Goal: Task Accomplishment & Management: Complete application form

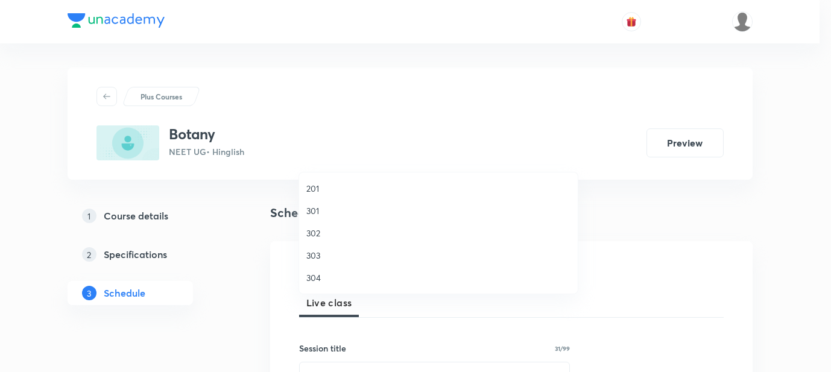
click at [320, 212] on span "301" at bounding box center [438, 210] width 264 height 13
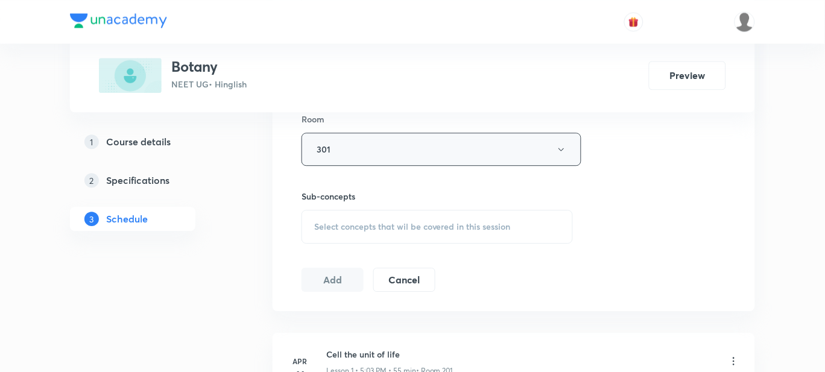
click at [333, 153] on button "301" at bounding box center [441, 149] width 280 height 33
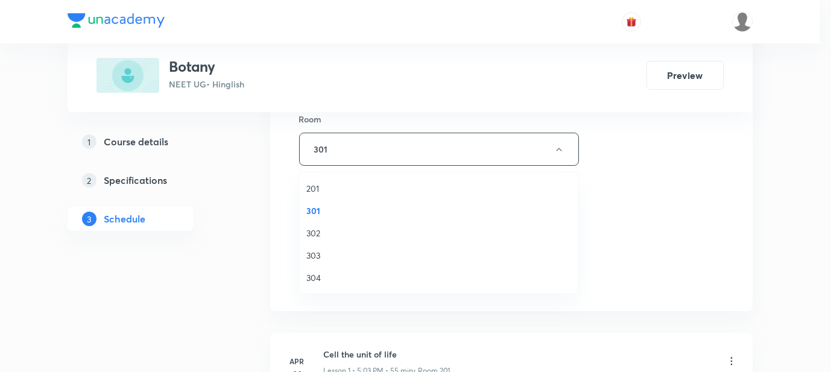
click at [323, 194] on span "201" at bounding box center [438, 188] width 264 height 13
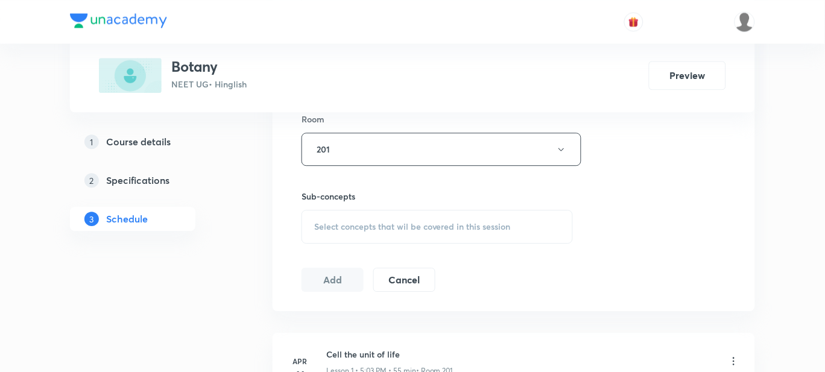
scroll to position [622, 0]
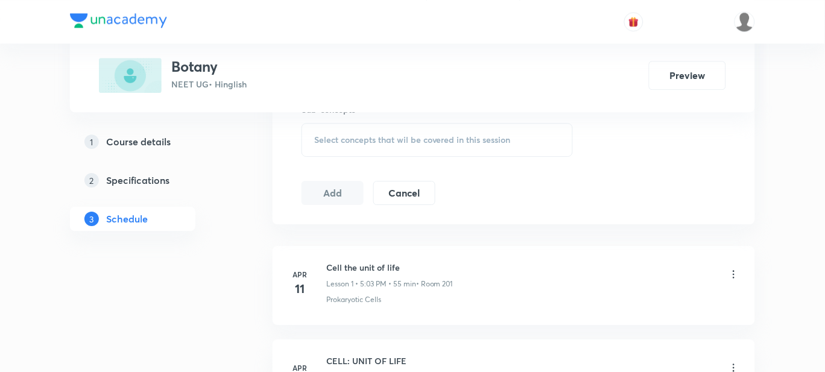
click at [343, 150] on div "Select concepts that wil be covered in this session" at bounding box center [436, 140] width 271 height 34
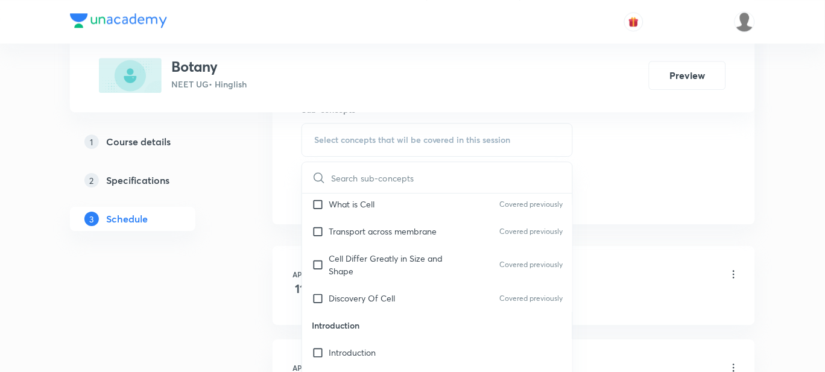
scroll to position [13629, 0]
click at [386, 338] on div "Introduction" at bounding box center [437, 351] width 270 height 27
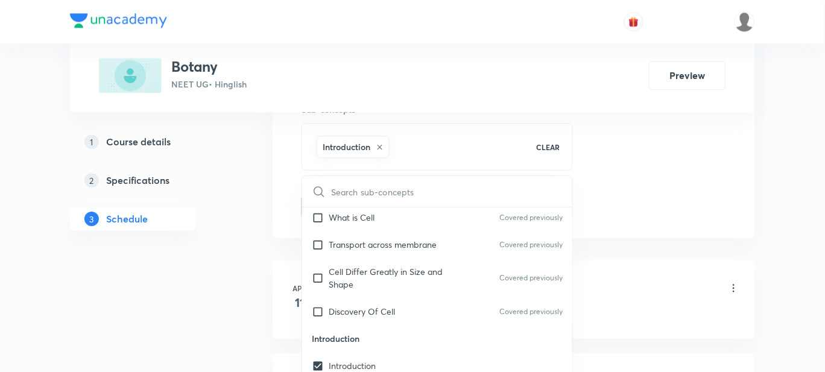
checkbox input "true"
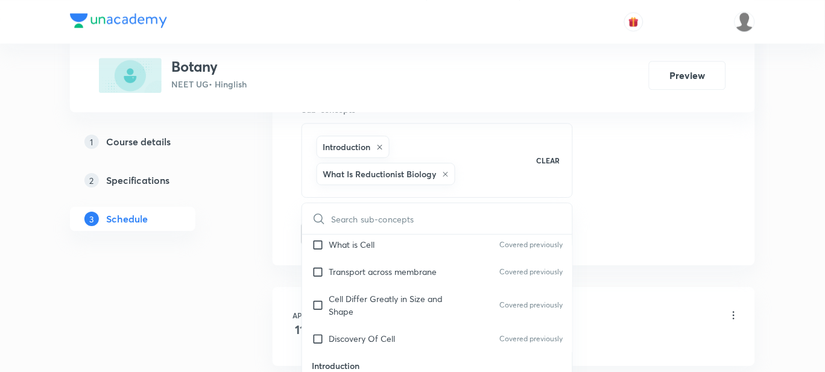
checkbox input "true"
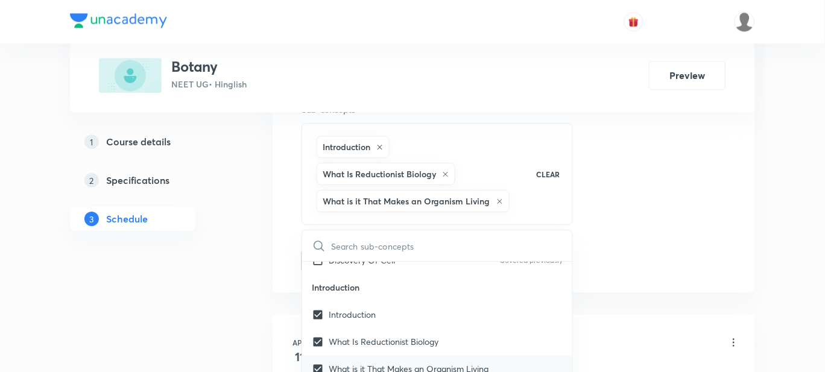
scroll to position [13736, 0]
checkbox input "true"
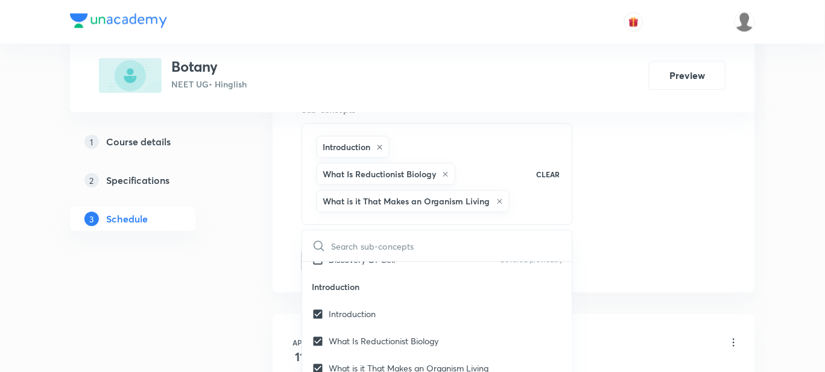
checkbox input "true"
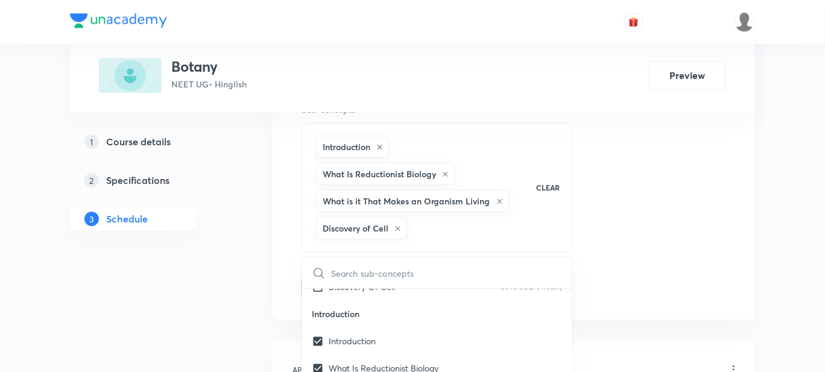
checkbox input "true"
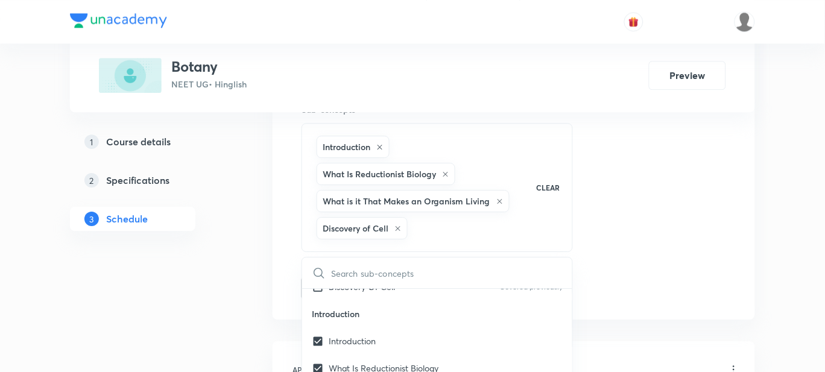
checkbox input "true"
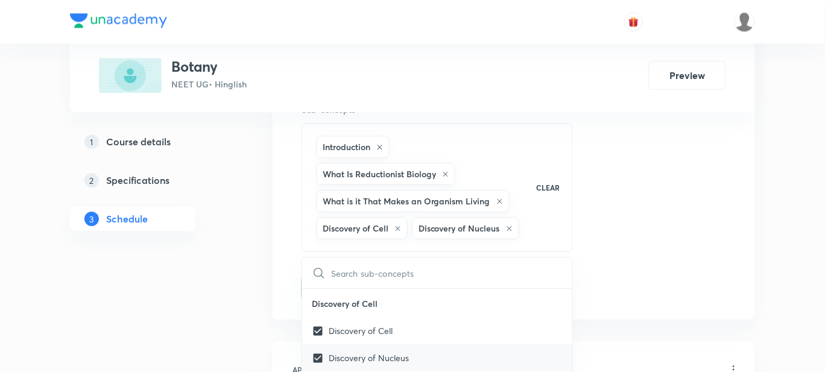
scroll to position [13854, 0]
checkbox input "true"
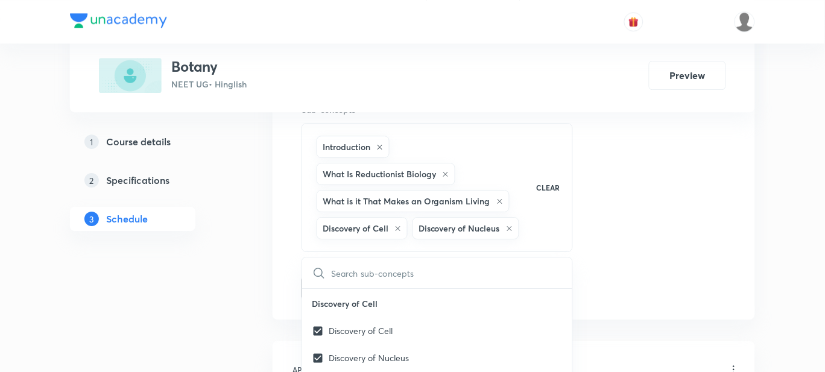
checkbox input "true"
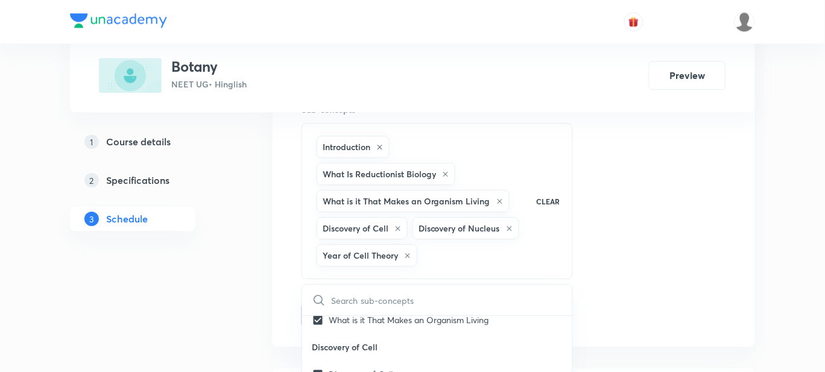
scroll to position [13811, 0]
checkbox input "true"
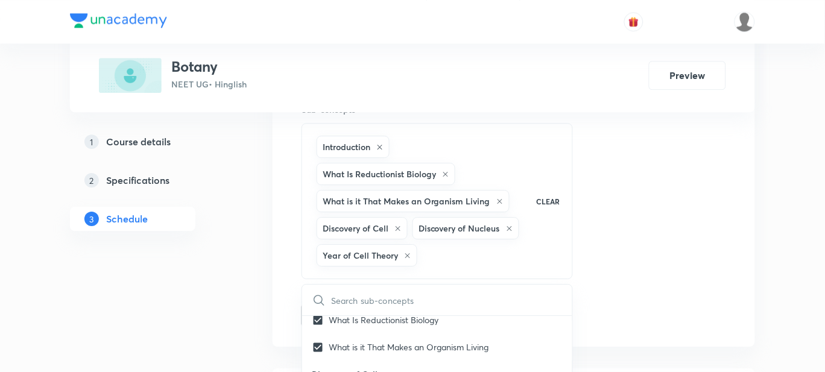
checkbox input "true"
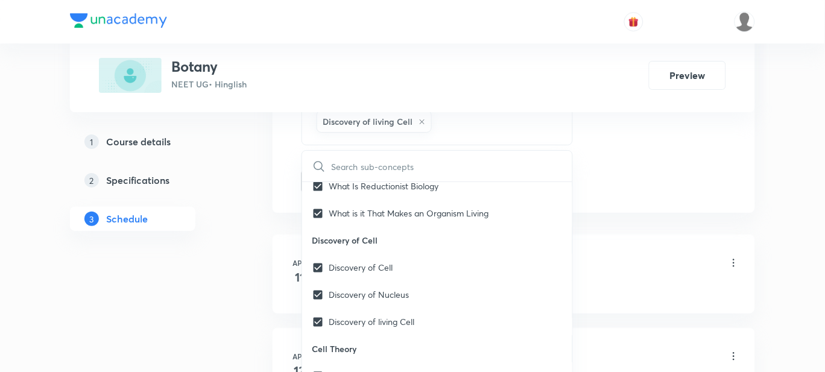
scroll to position [791, 0]
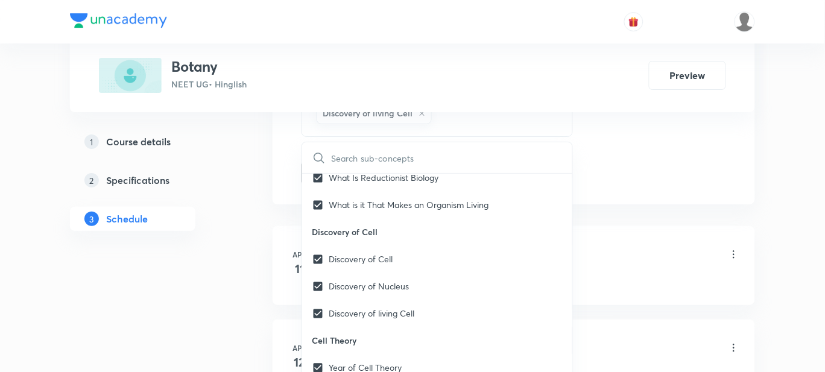
checkbox input "true"
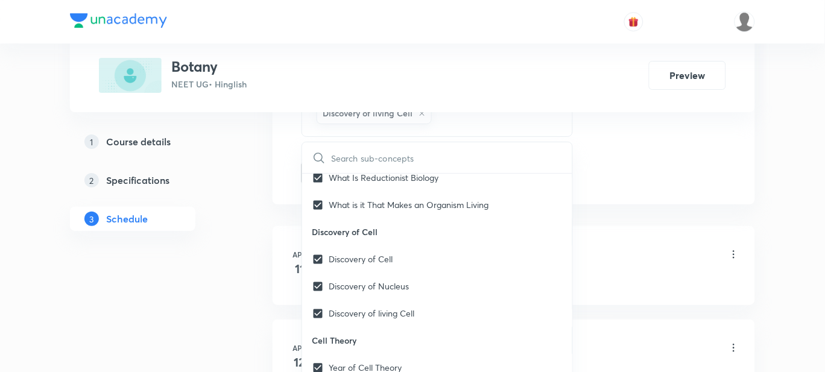
checkbox input "true"
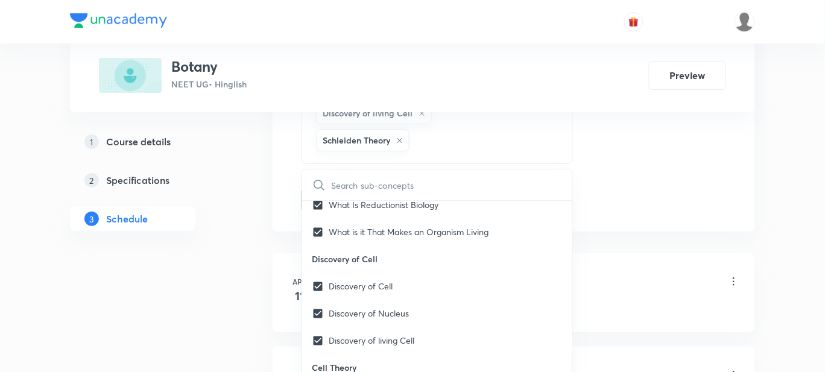
checkbox input "true"
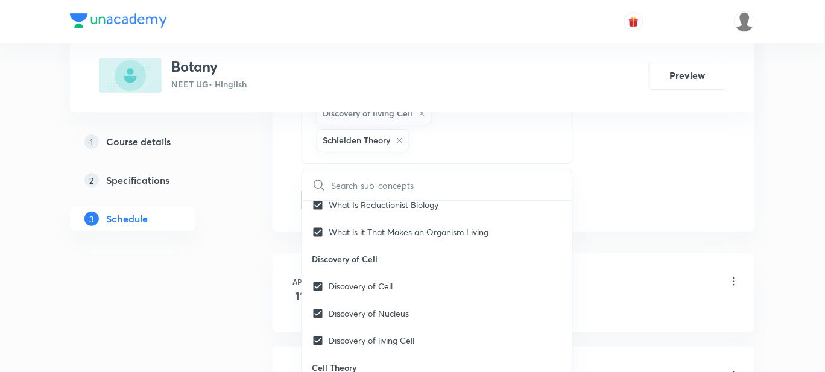
checkbox input "true"
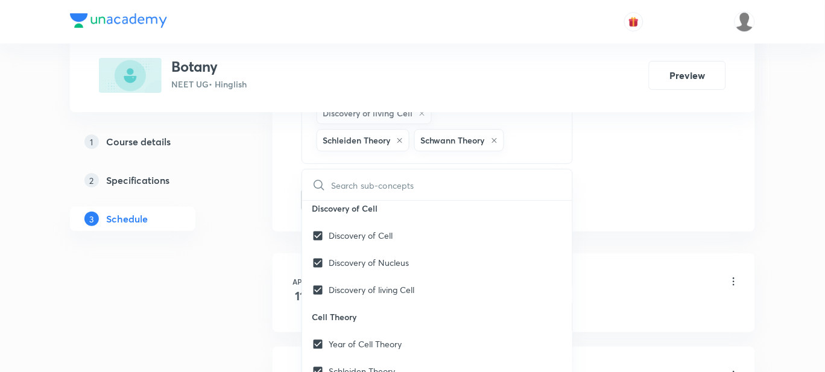
scroll to position [13864, 0]
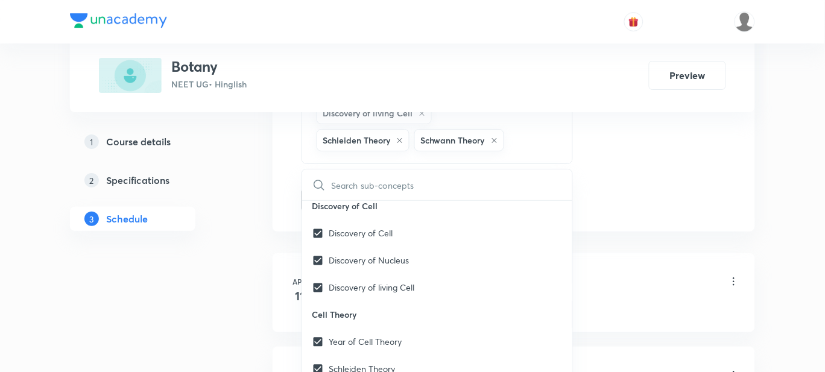
checkbox input "true"
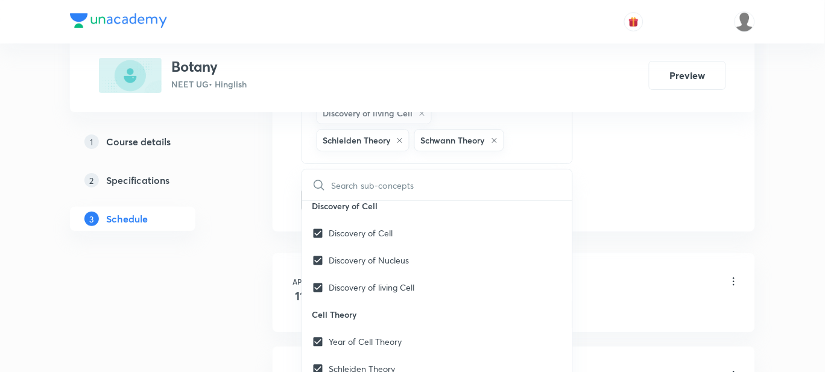
checkbox input "true"
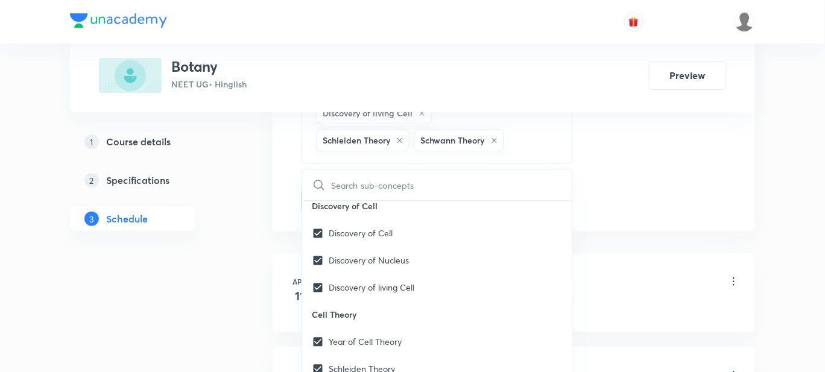
checkbox input "true"
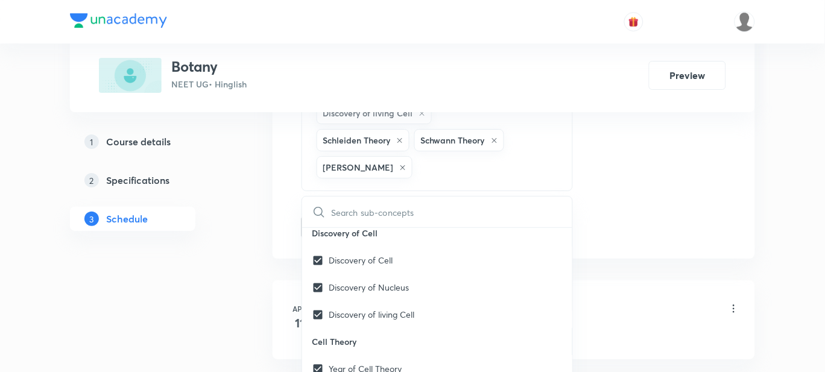
checkbox input "true"
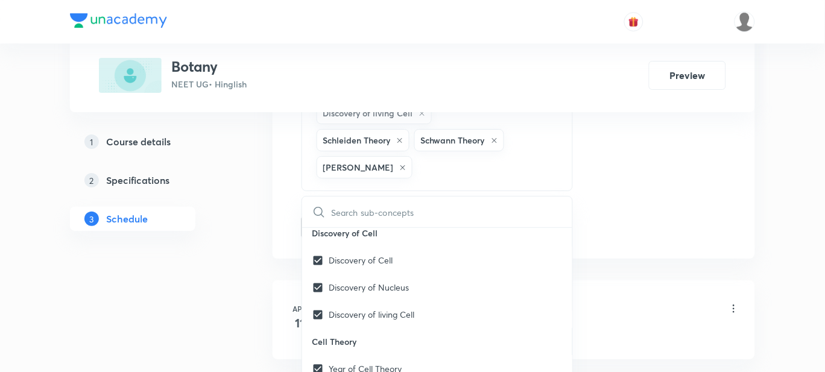
checkbox input "true"
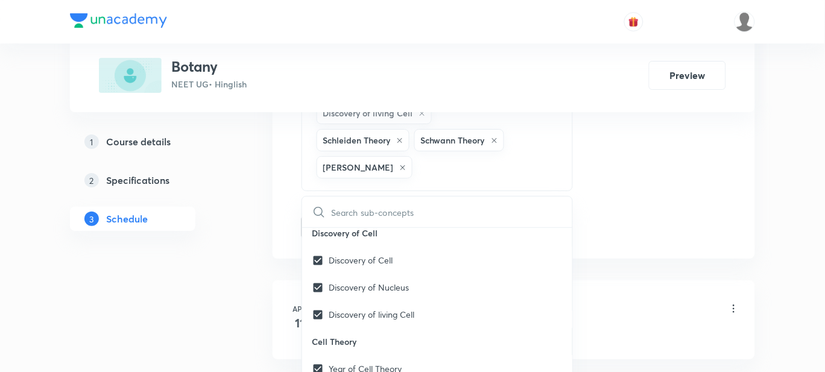
checkbox input "true"
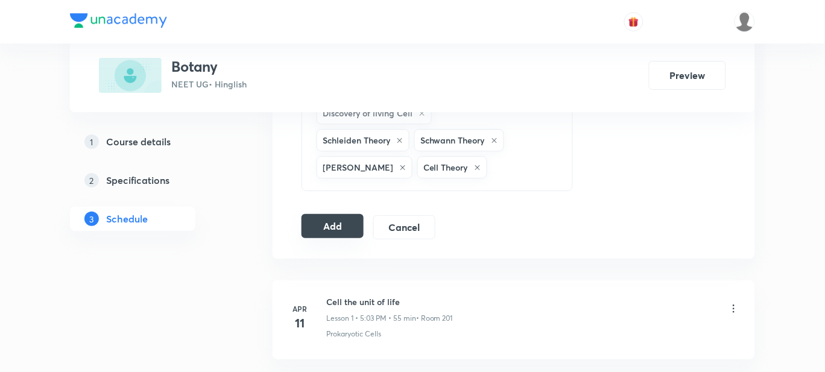
click at [342, 219] on button "Add" at bounding box center [332, 226] width 62 height 24
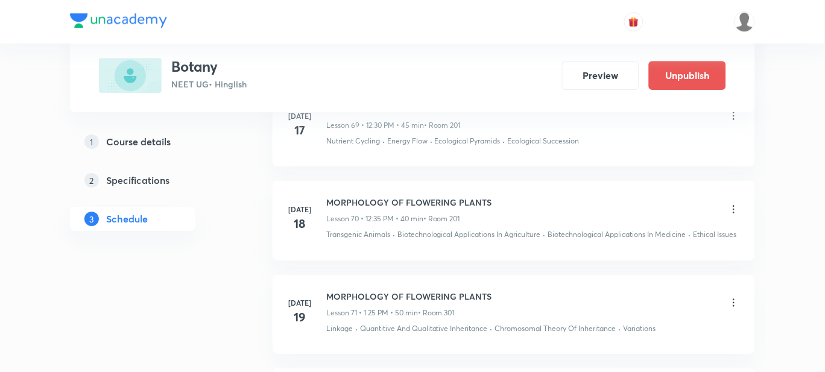
scroll to position [9520, 0]
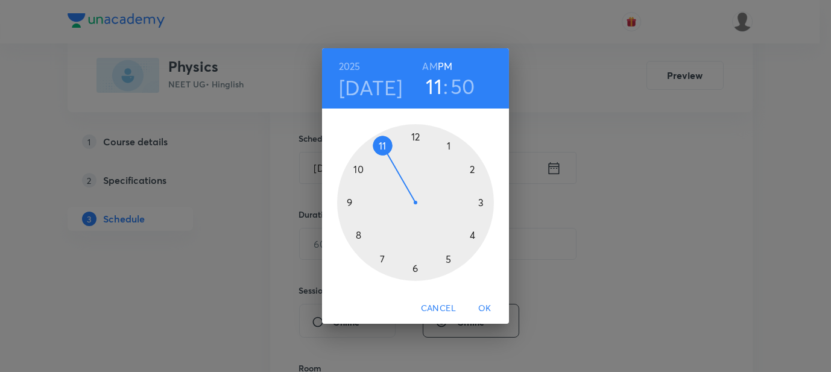
click at [412, 136] on div at bounding box center [415, 202] width 157 height 157
click at [416, 138] on div at bounding box center [415, 202] width 157 height 157
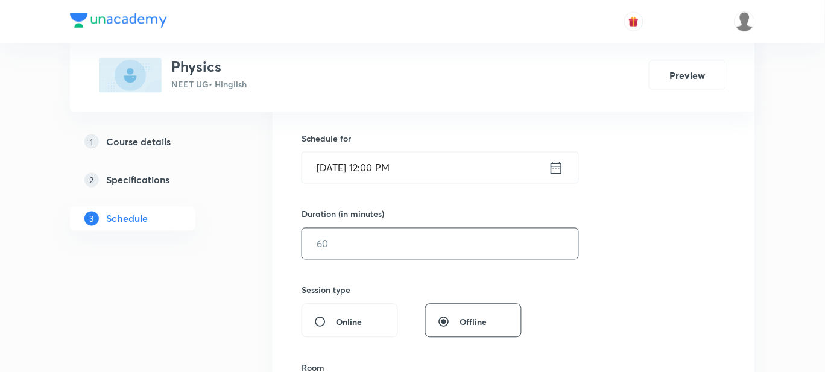
click at [331, 252] on input "text" at bounding box center [440, 244] width 276 height 31
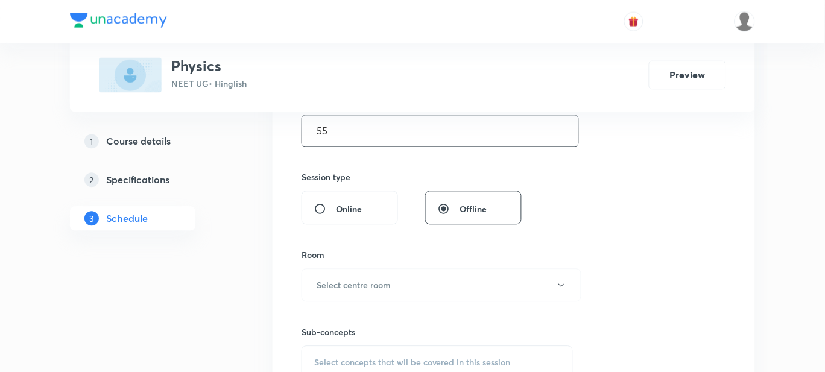
scroll to position [403, 0]
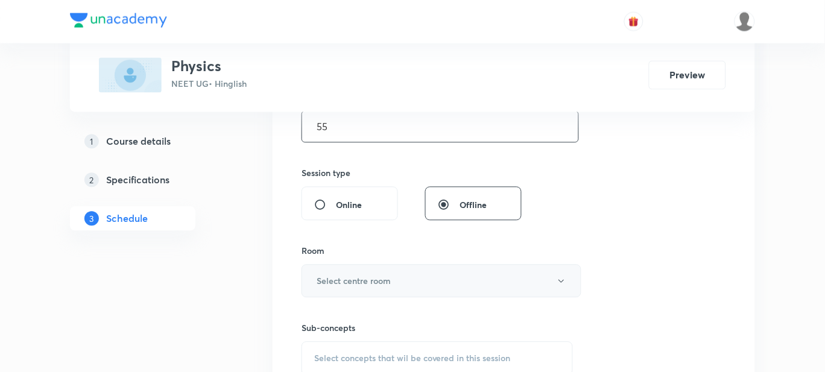
type input "55"
click at [331, 284] on h6 "Select centre room" at bounding box center [354, 281] width 74 height 13
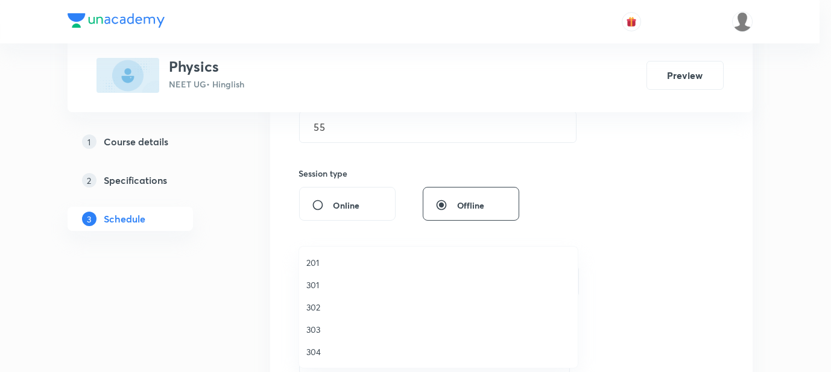
click at [317, 285] on span "301" at bounding box center [438, 285] width 264 height 13
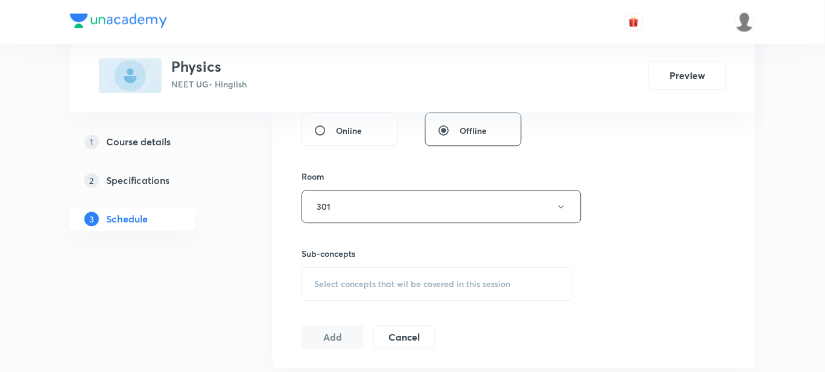
scroll to position [478, 0]
drag, startPoint x: 317, startPoint y: 285, endPoint x: 263, endPoint y: 284, distance: 53.7
click at [337, 288] on div "Select concepts that wil be covered in this session" at bounding box center [436, 283] width 271 height 34
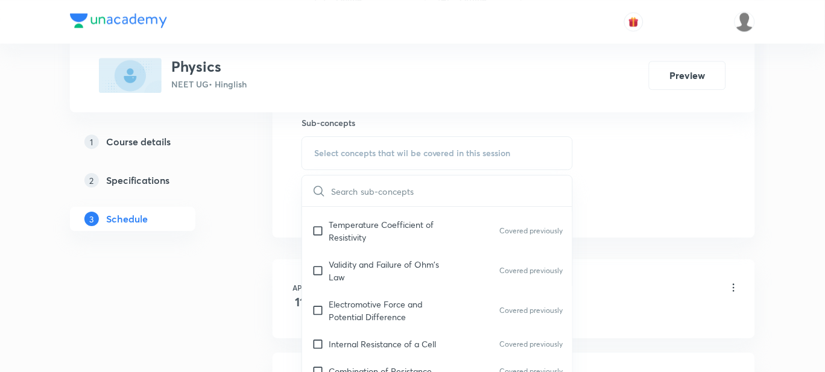
scroll to position [12285, 0]
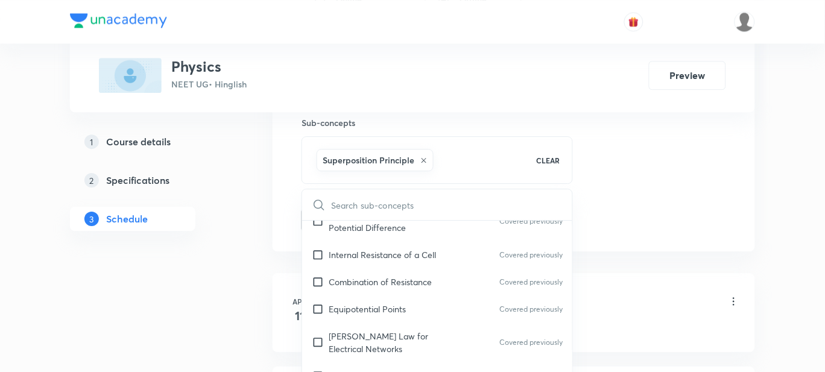
checkbox input "true"
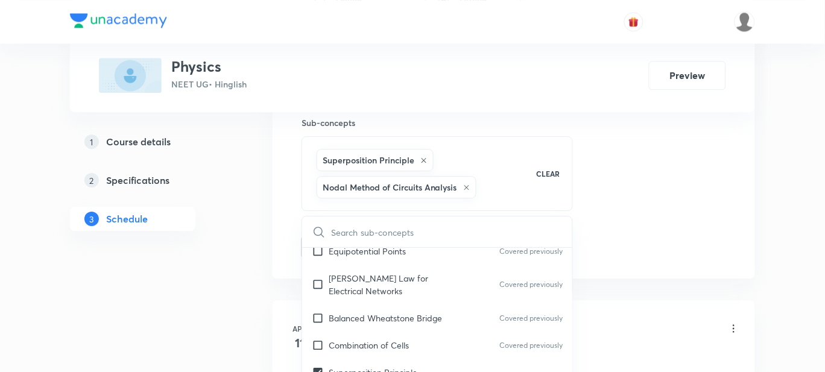
scroll to position [12372, 0]
checkbox input "true"
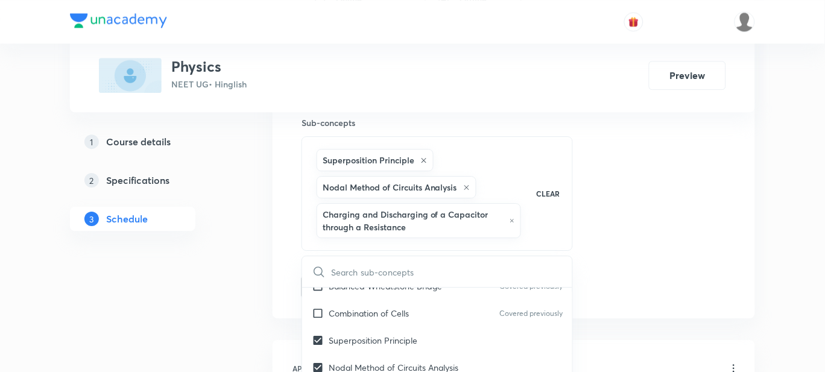
scroll to position [12442, 0]
checkbox input "true"
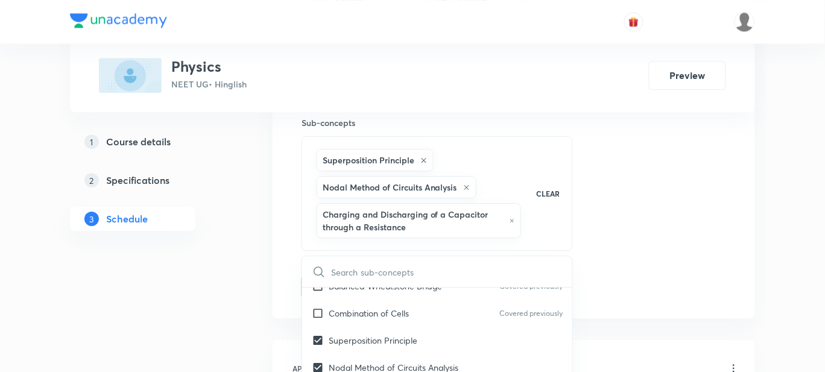
checkbox input "true"
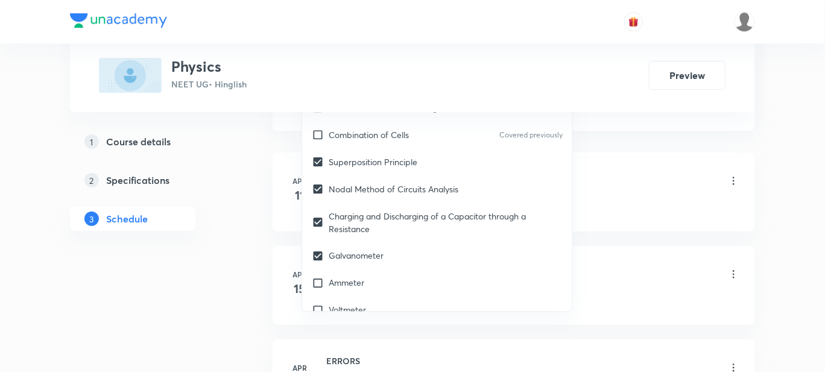
scroll to position [12409, 0]
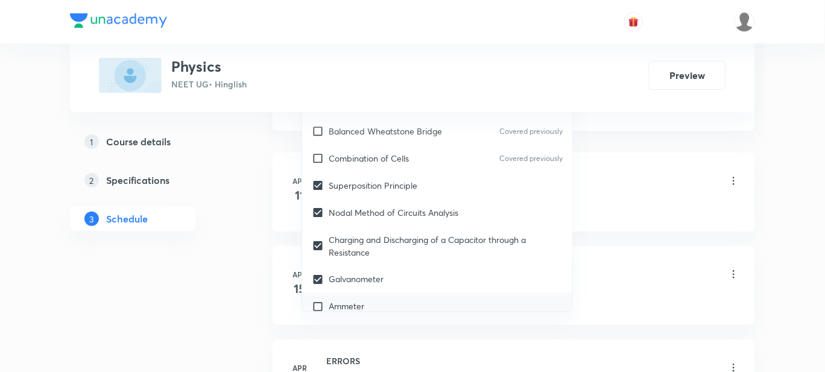
click at [350, 293] on div "Ammeter" at bounding box center [437, 306] width 270 height 27
checkbox input "true"
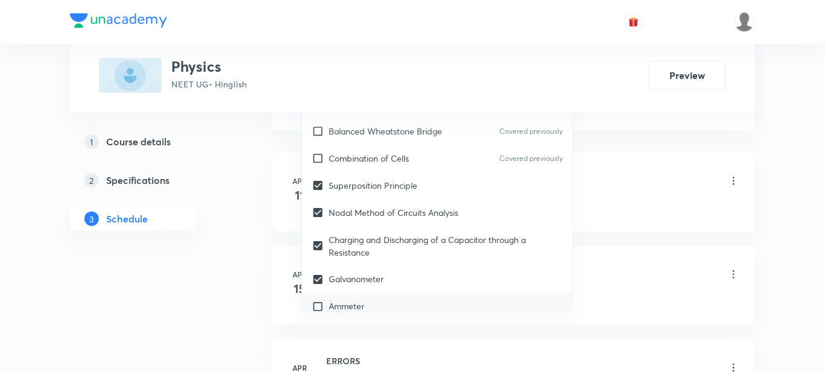
checkbox input "true"
click at [349, 327] on p "Voltmeter" at bounding box center [347, 333] width 37 height 13
checkbox input "true"
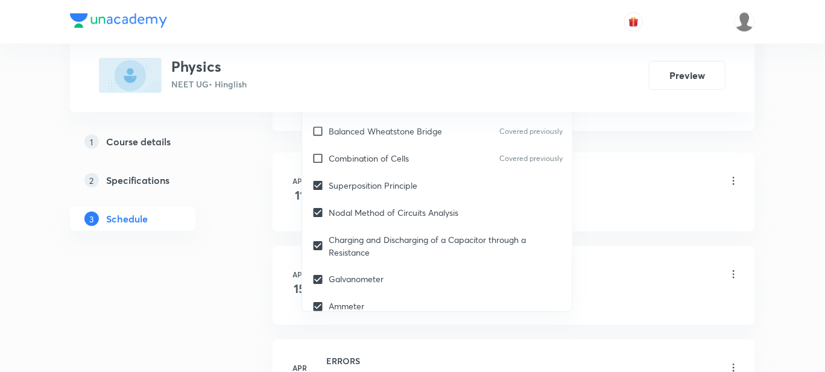
checkbox input "true"
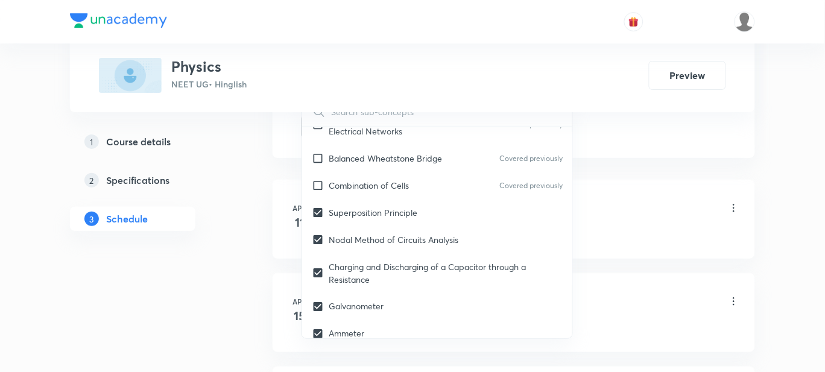
checkbox input "true"
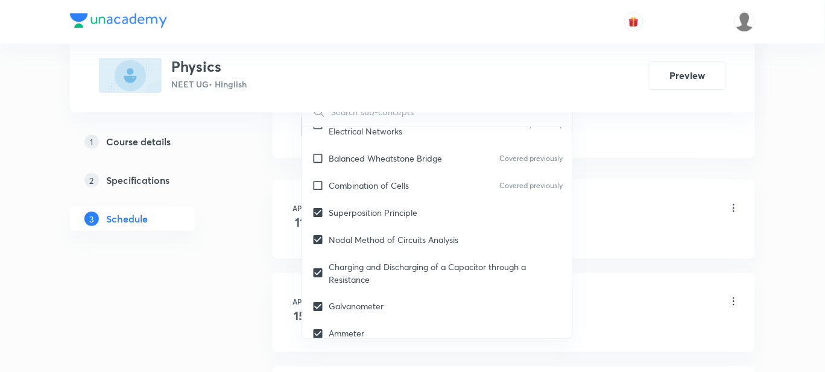
checkbox input "true"
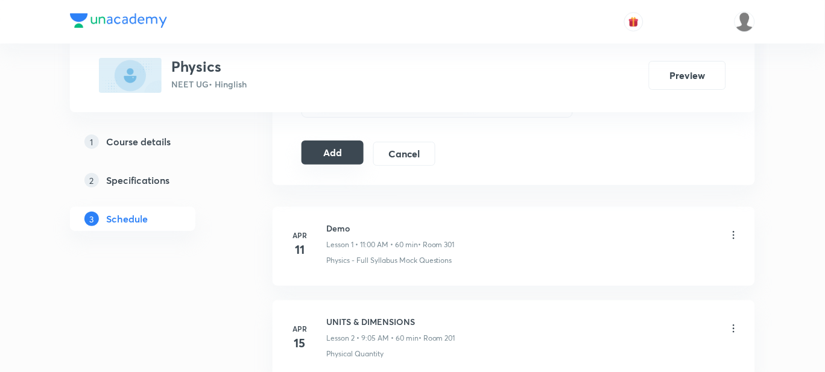
click at [336, 157] on button "Add" at bounding box center [332, 152] width 62 height 24
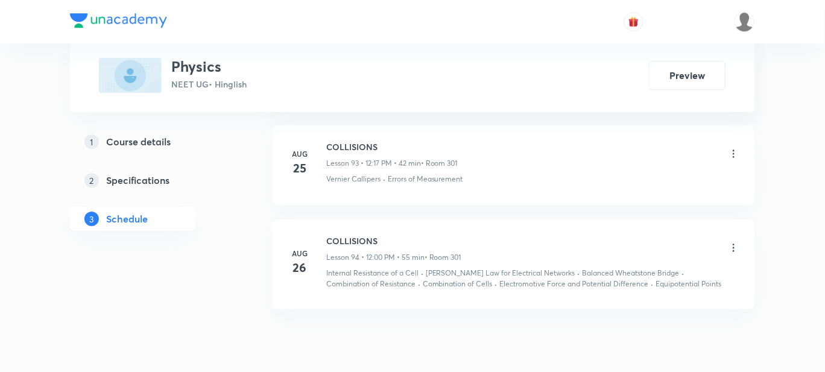
scroll to position [9447, 0]
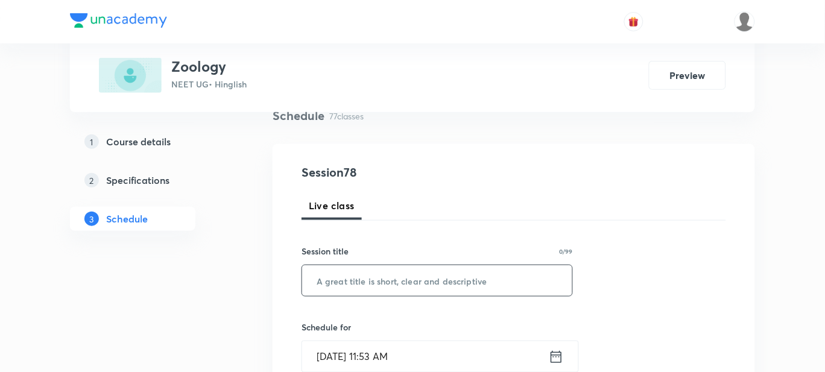
click at [330, 280] on input "text" at bounding box center [437, 280] width 270 height 31
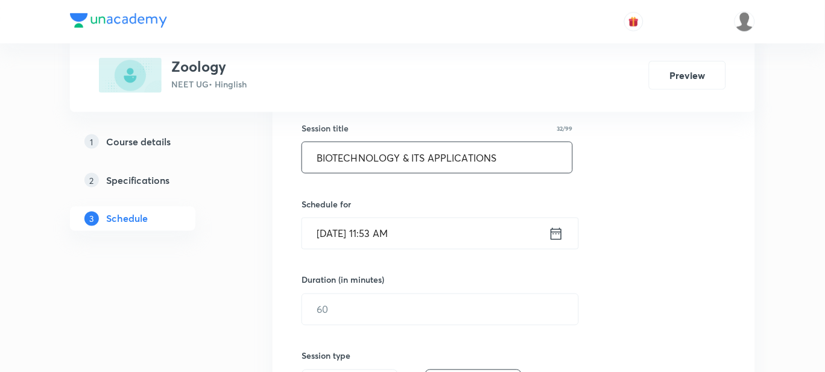
type input "BIOTECHNOLOGY & ITS APPLICATIONS"
click at [438, 235] on input "Aug 30, 2025, 11:53 AM" at bounding box center [425, 233] width 247 height 31
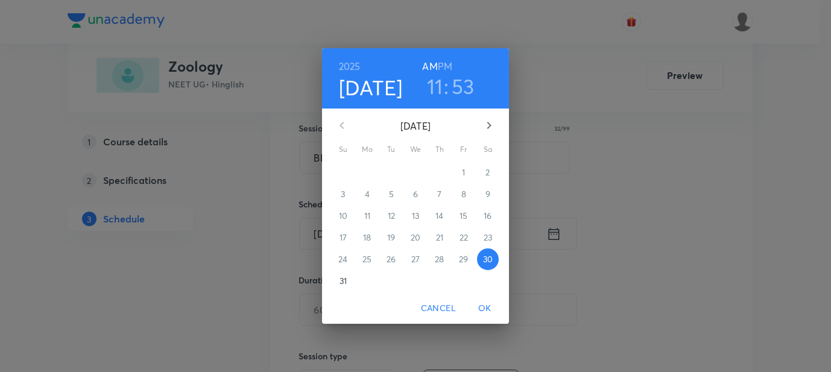
click at [446, 63] on h6 "PM" at bounding box center [445, 66] width 14 height 17
click at [439, 86] on h3 "11" at bounding box center [435, 86] width 16 height 25
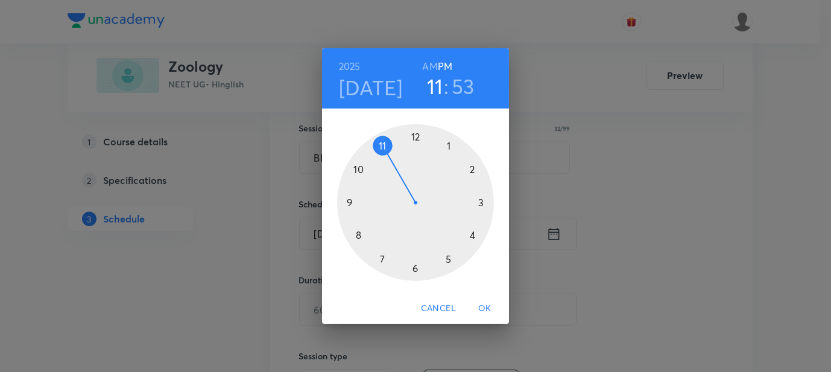
click at [411, 136] on div at bounding box center [415, 202] width 157 height 157
click at [416, 137] on div at bounding box center [415, 202] width 157 height 157
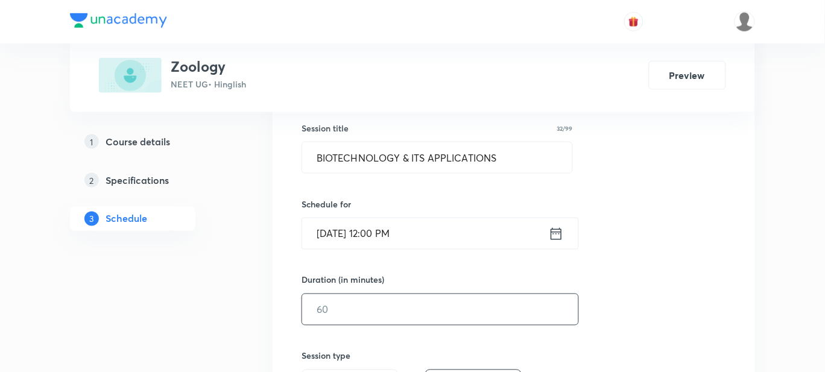
click at [356, 308] on input "text" at bounding box center [440, 309] width 276 height 31
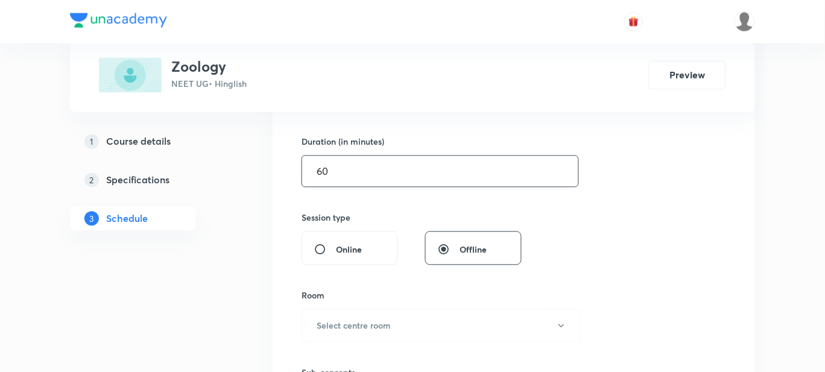
scroll to position [362, 0]
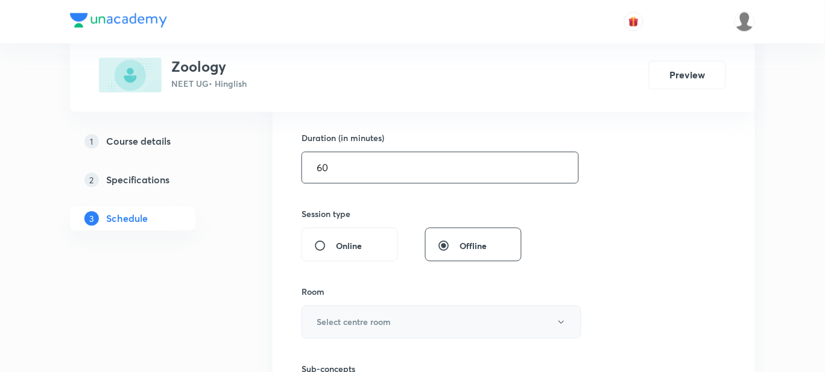
type input "60"
click at [339, 317] on h6 "Select centre room" at bounding box center [354, 322] width 74 height 13
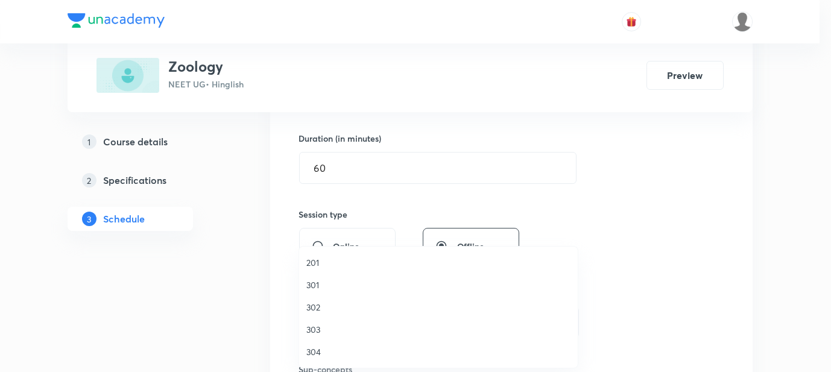
click at [315, 306] on span "302" at bounding box center [438, 307] width 264 height 13
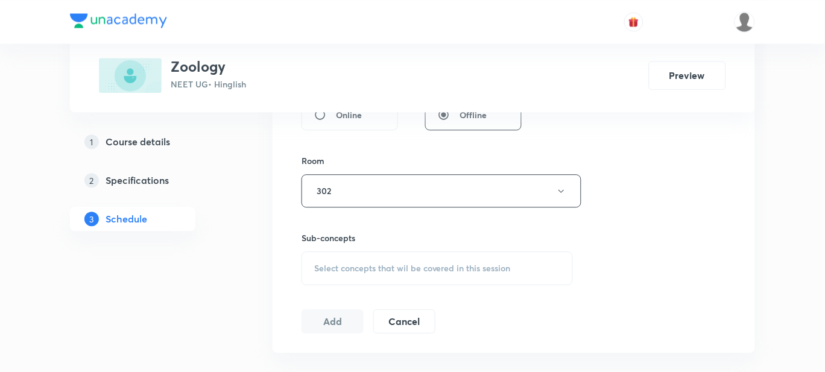
scroll to position [494, 0]
click at [341, 270] on span "Select concepts that wil be covered in this session" at bounding box center [412, 268] width 197 height 10
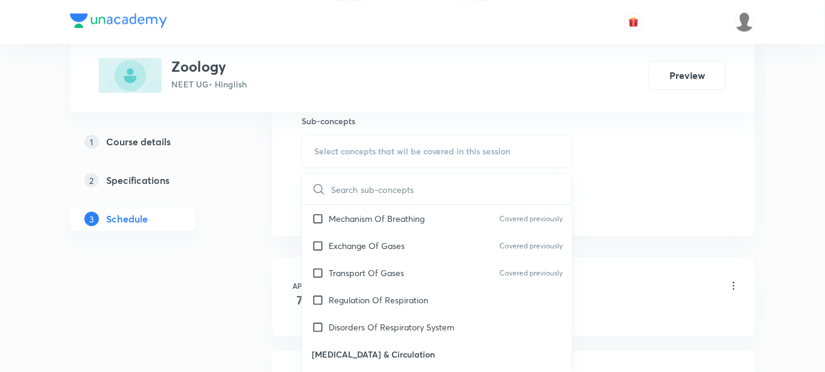
scroll to position [5293, 0]
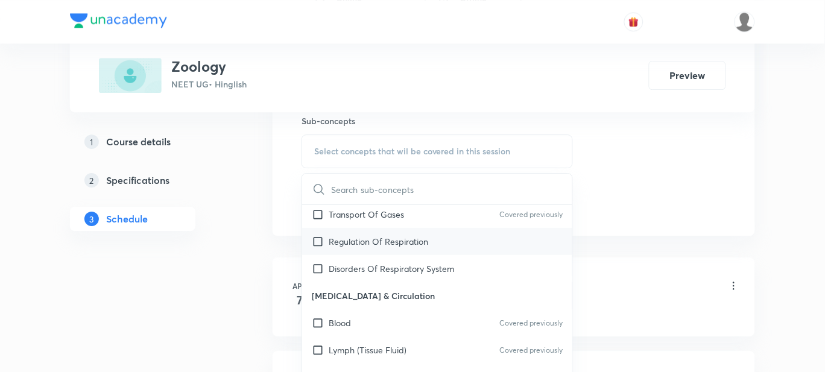
click at [398, 235] on p "Regulation Of Respiration" at bounding box center [378, 241] width 99 height 13
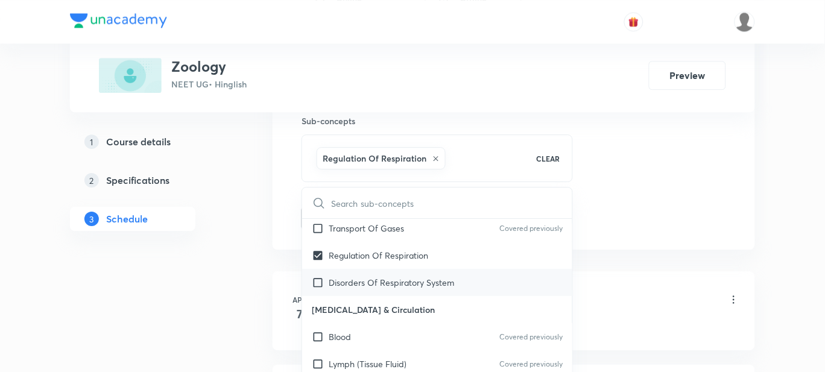
click at [385, 276] on p "Disorders Of Respiratory System" at bounding box center [391, 282] width 125 height 13
checkbox input "true"
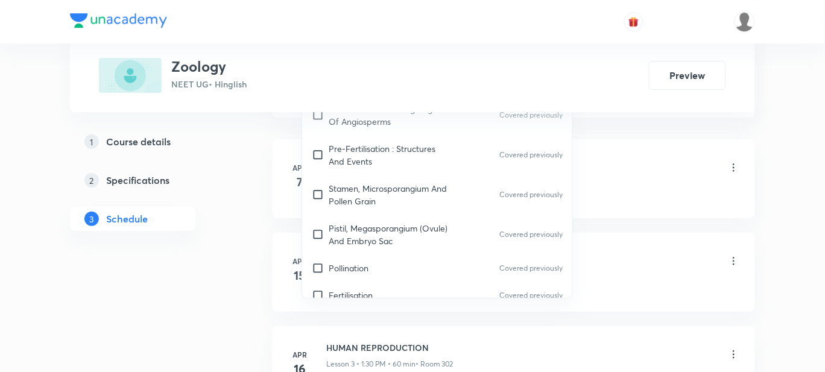
scroll to position [7159, 0]
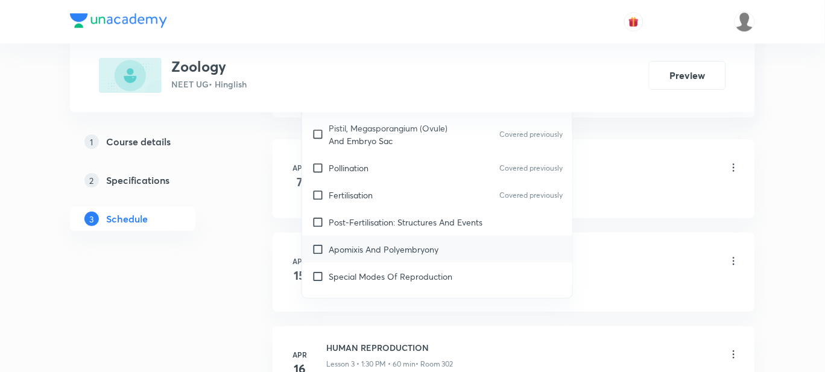
click at [404, 243] on p "Apomixis And Polyembryony" at bounding box center [384, 249] width 110 height 13
checkbox input "true"
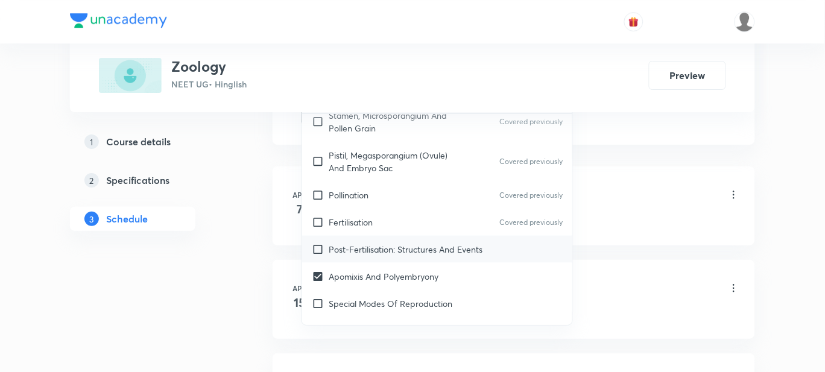
click at [390, 243] on p "Post-Fertilisation: Structures And Events" at bounding box center [406, 249] width 154 height 13
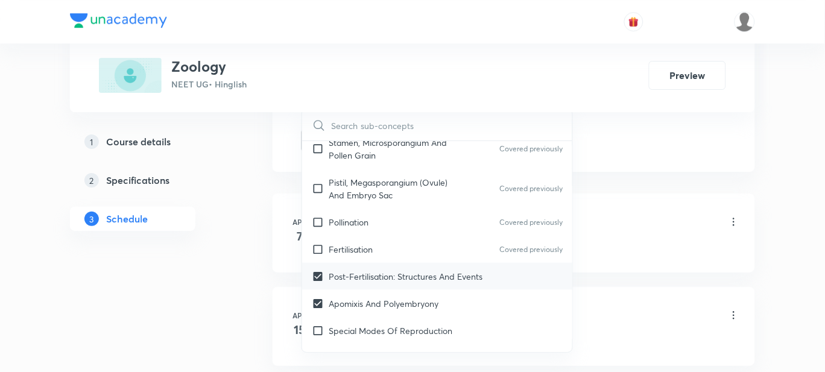
checkbox input "true"
click at [368, 324] on p "Special Modes Of Reproduction" at bounding box center [391, 330] width 124 height 13
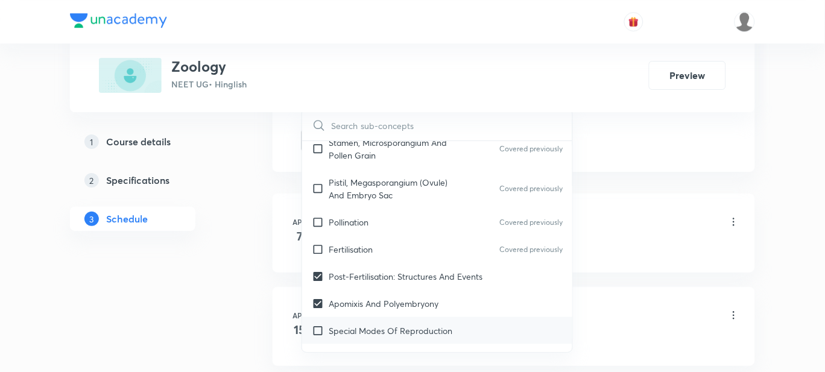
checkbox input "true"
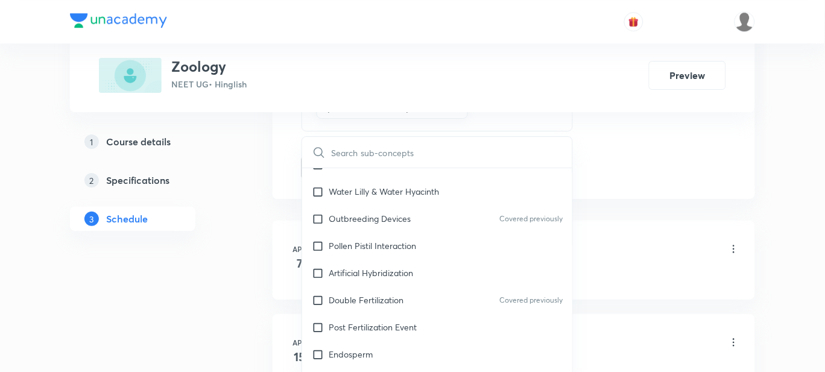
scroll to position [7432, 0]
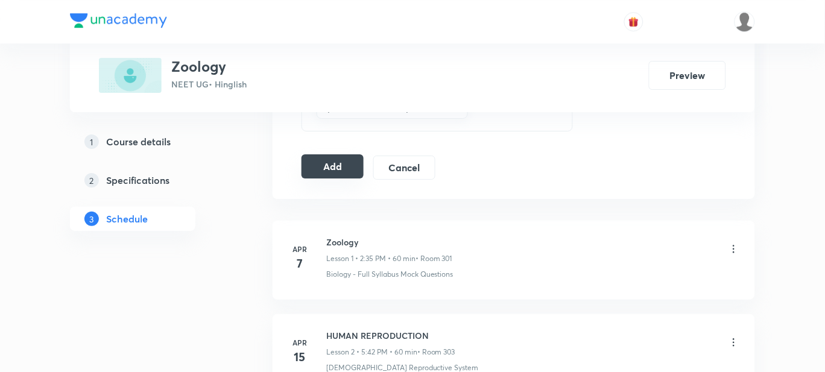
click at [322, 165] on button "Add" at bounding box center [332, 166] width 62 height 24
drag, startPoint x: 324, startPoint y: 166, endPoint x: 329, endPoint y: 171, distance: 7.3
drag, startPoint x: 329, startPoint y: 171, endPoint x: 338, endPoint y: 192, distance: 23.0
drag, startPoint x: 338, startPoint y: 192, endPoint x: 329, endPoint y: 166, distance: 27.5
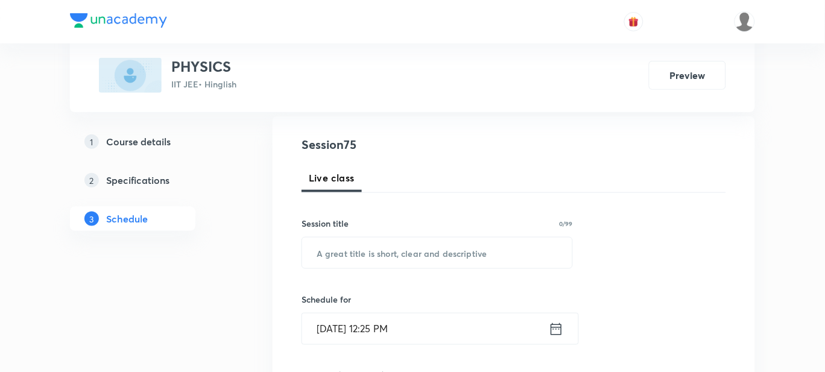
scroll to position [175, 0]
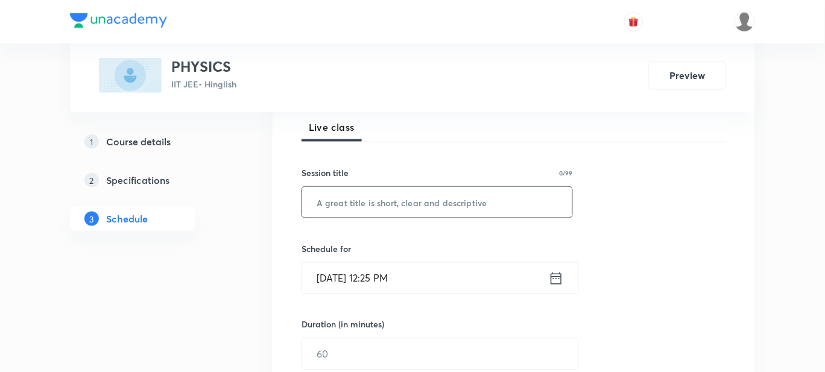
click at [475, 197] on input "text" at bounding box center [437, 202] width 270 height 31
paste input "COLLISIONS"
type input "COLLISIONS"
click at [555, 277] on icon at bounding box center [556, 278] width 15 height 17
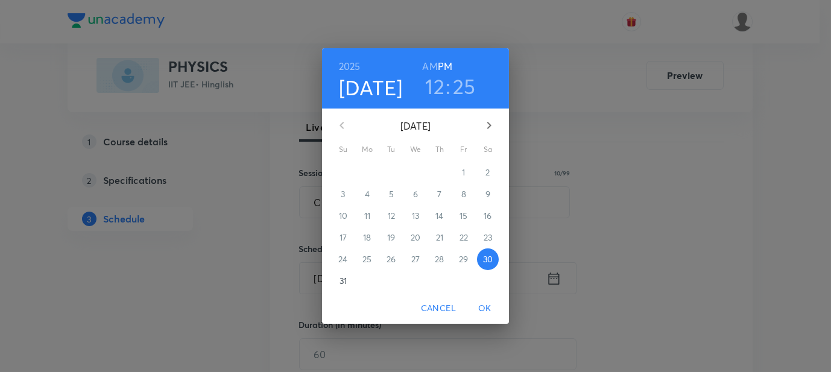
click at [434, 83] on h3 "12" at bounding box center [434, 86] width 19 height 25
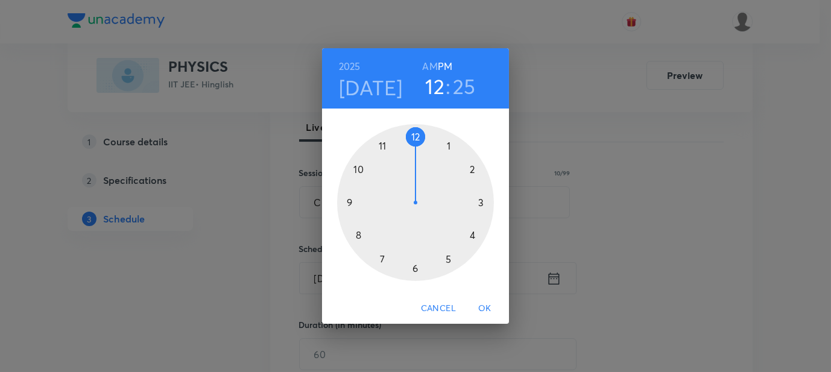
click at [448, 145] on div at bounding box center [415, 202] width 157 height 157
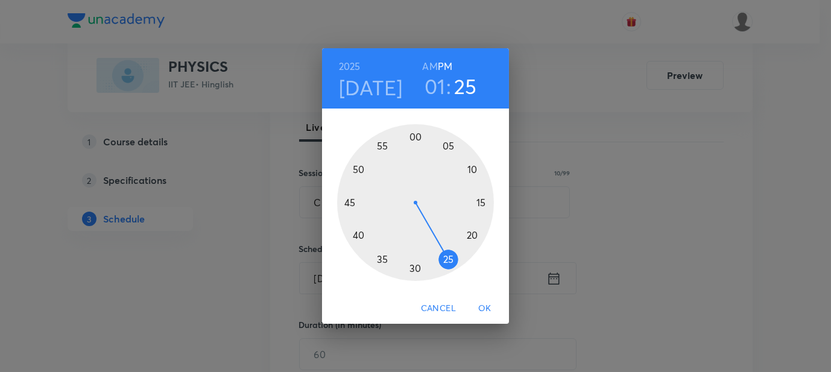
click at [416, 139] on div at bounding box center [415, 202] width 157 height 157
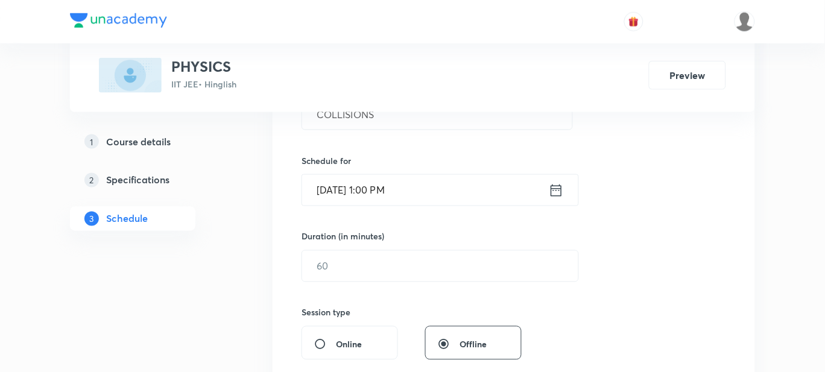
scroll to position [266, 0]
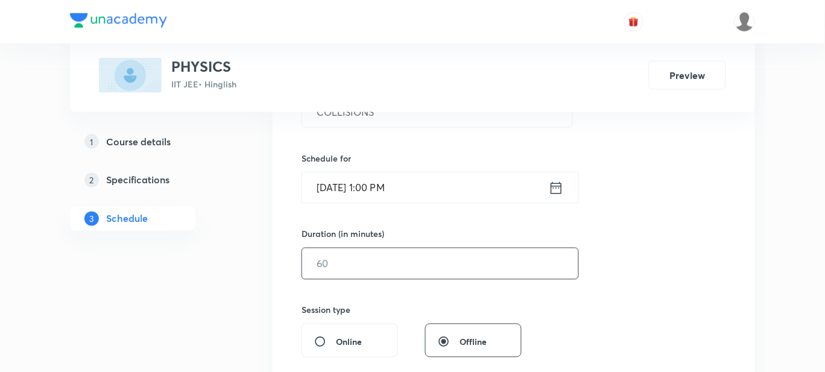
click at [452, 271] on input "text" at bounding box center [440, 263] width 276 height 31
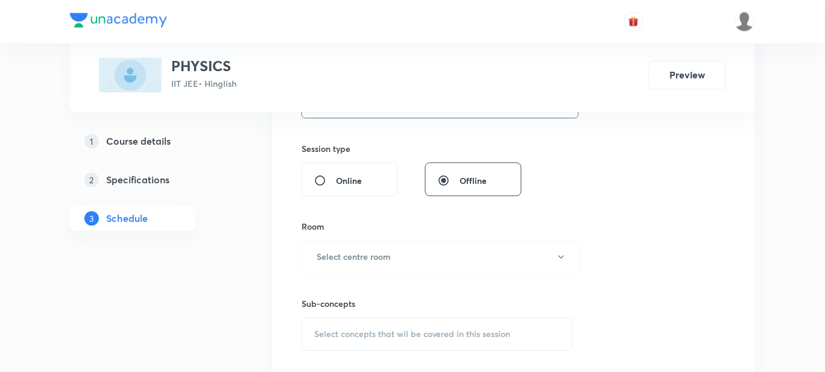
scroll to position [445, 0]
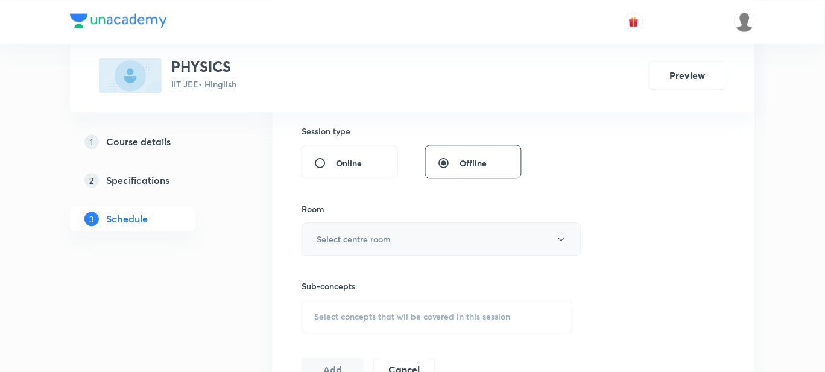
type input "55"
click at [443, 249] on button "Select centre room" at bounding box center [441, 238] width 280 height 33
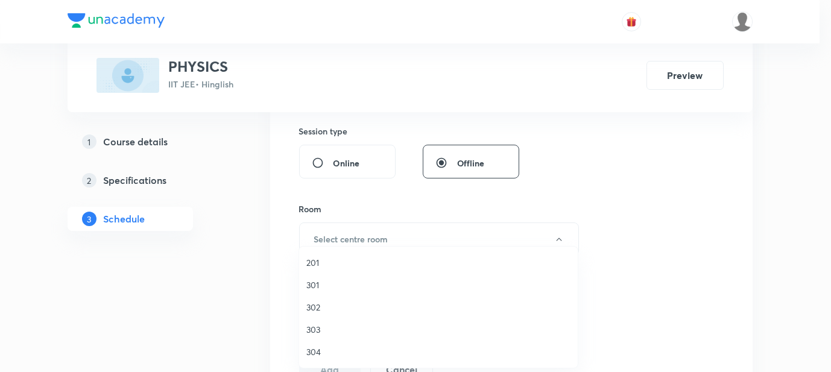
click at [333, 332] on span "303" at bounding box center [438, 329] width 264 height 13
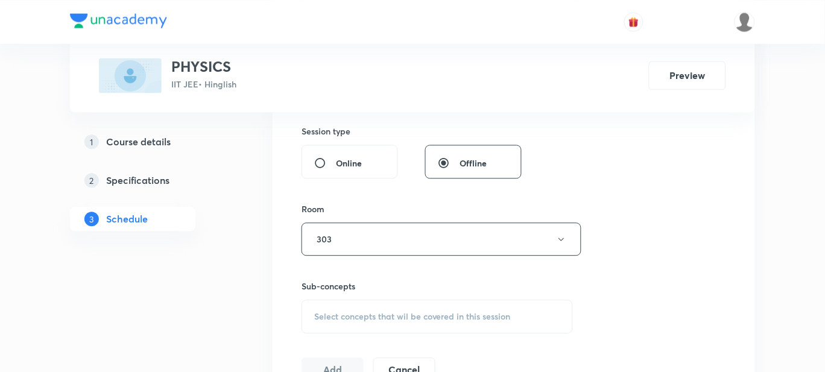
scroll to position [546, 0]
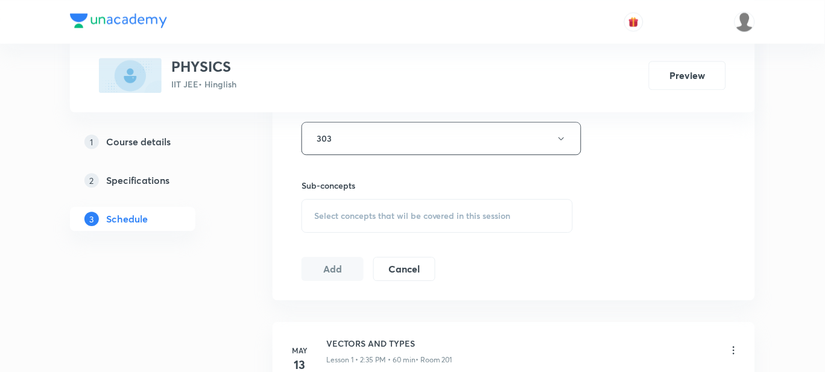
click at [389, 212] on span "Select concepts that wil be covered in this session" at bounding box center [412, 216] width 197 height 10
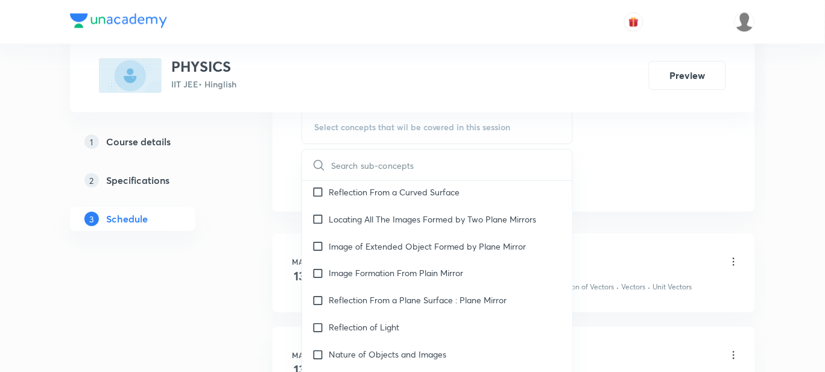
scroll to position [11618, 0]
checkbox input "true"
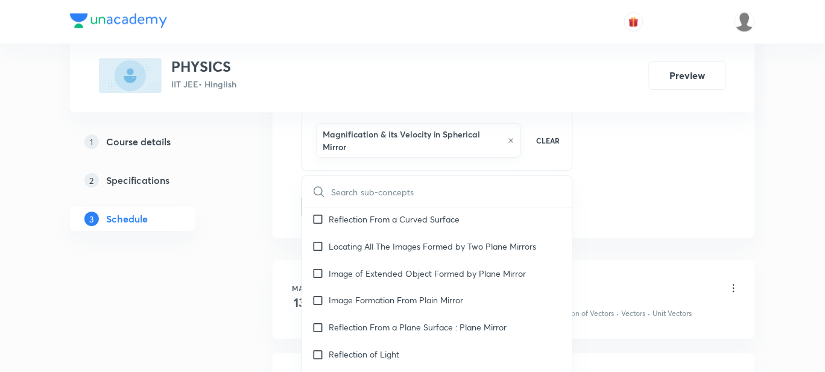
checkbox input "true"
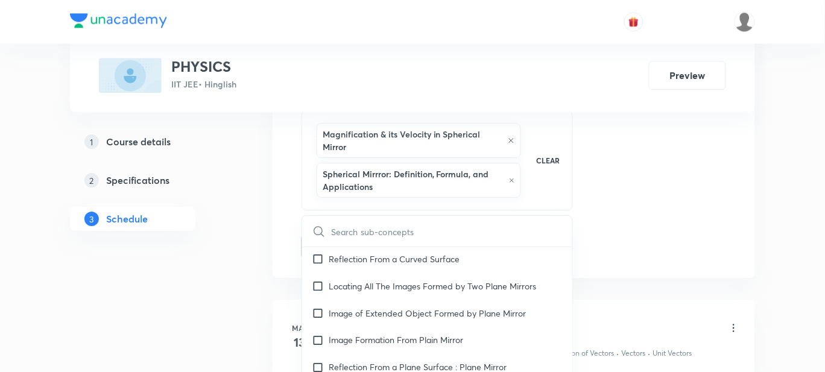
checkbox input "true"
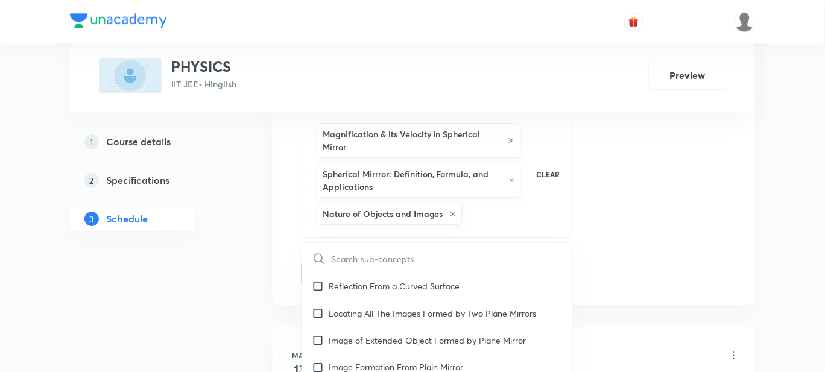
checkbox input "true"
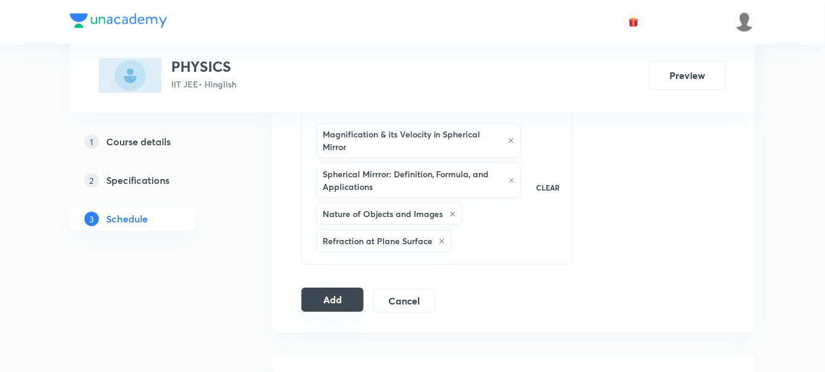
click at [345, 300] on button "Add" at bounding box center [332, 300] width 62 height 24
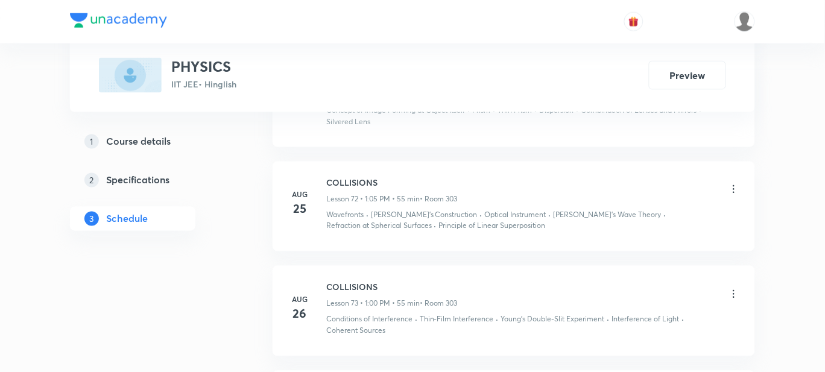
scroll to position [7432, 0]
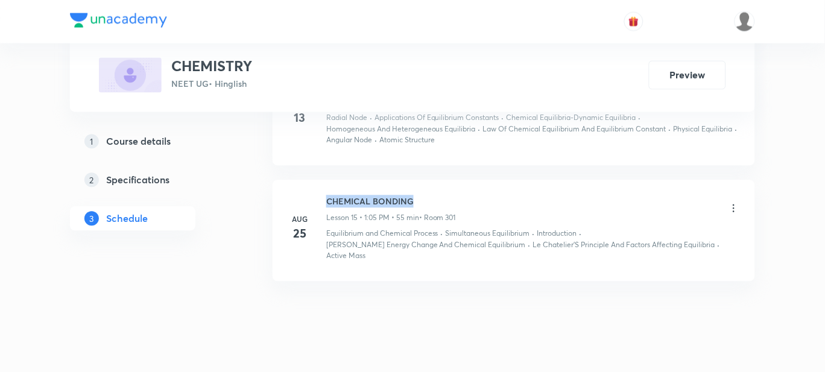
drag, startPoint x: 413, startPoint y: 191, endPoint x: 326, endPoint y: 192, distance: 86.8
click at [326, 195] on h6 "CHEMICAL BONDING" at bounding box center [391, 201] width 130 height 13
copy h6 "CHEMICAL BONDING"
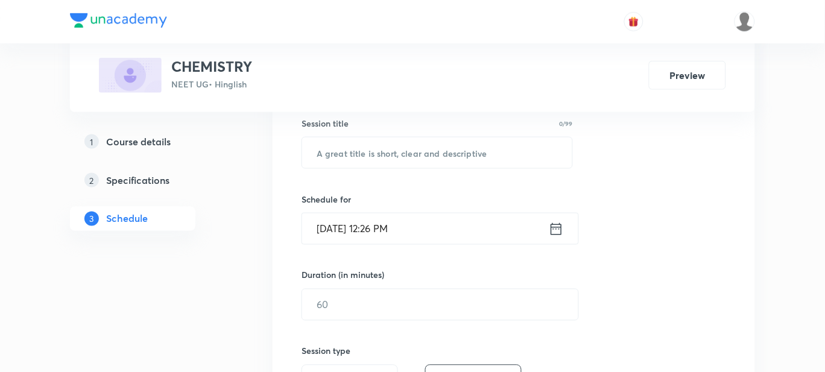
scroll to position [222, 0]
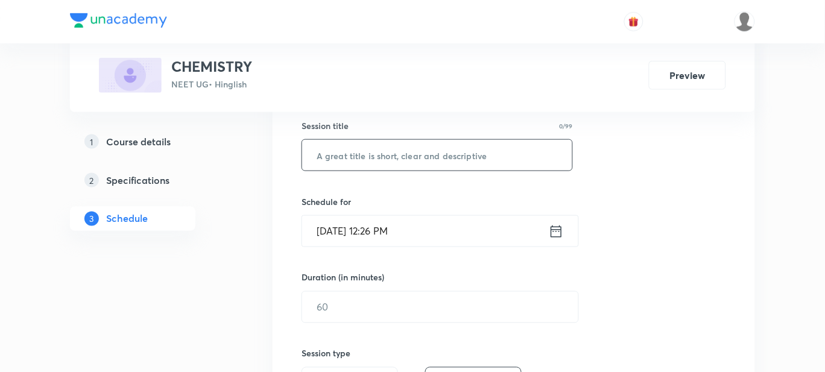
click at [487, 157] on input "text" at bounding box center [437, 155] width 270 height 31
paste input "CHEMICAL BONDING"
type input "CHEMICAL BONDING"
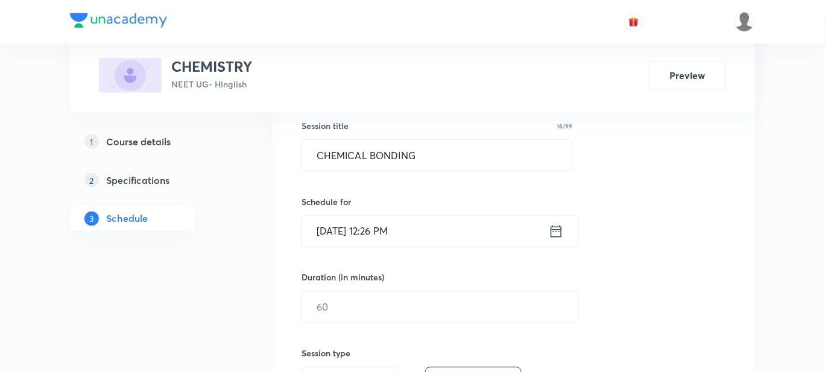
click at [455, 233] on input "[DATE] 12:26 PM" at bounding box center [425, 231] width 247 height 31
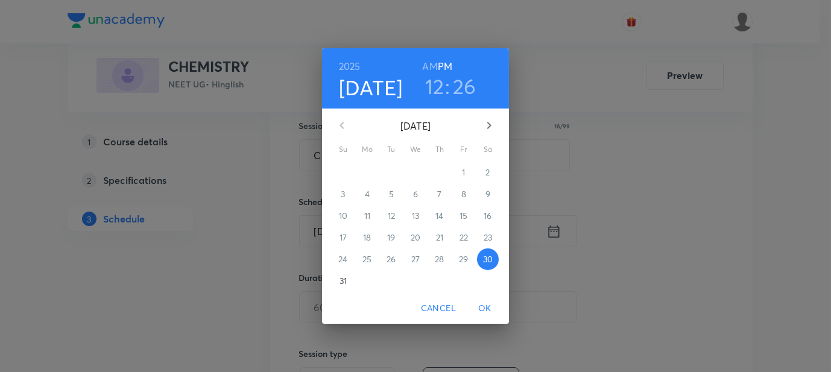
click at [441, 90] on h3 "12" at bounding box center [434, 86] width 19 height 25
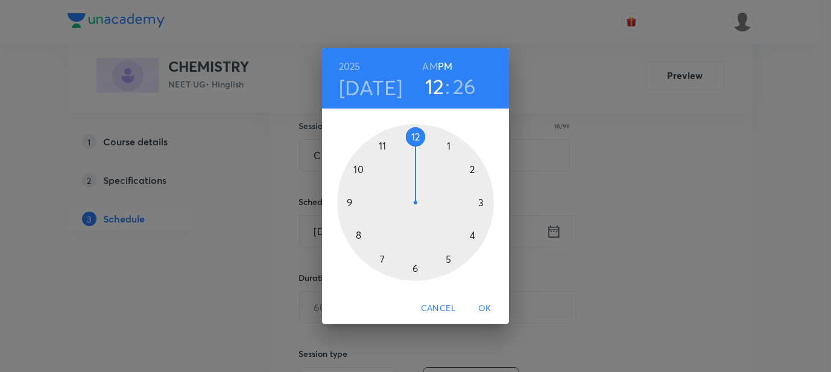
click at [445, 147] on div at bounding box center [415, 202] width 157 height 157
click at [416, 136] on div at bounding box center [415, 202] width 157 height 157
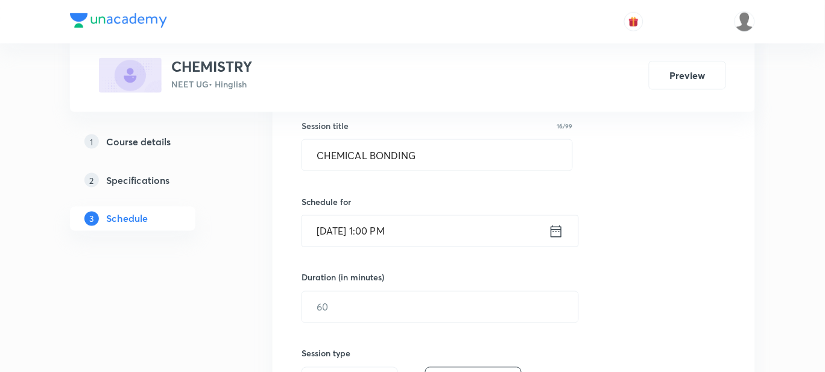
scroll to position [321, 0]
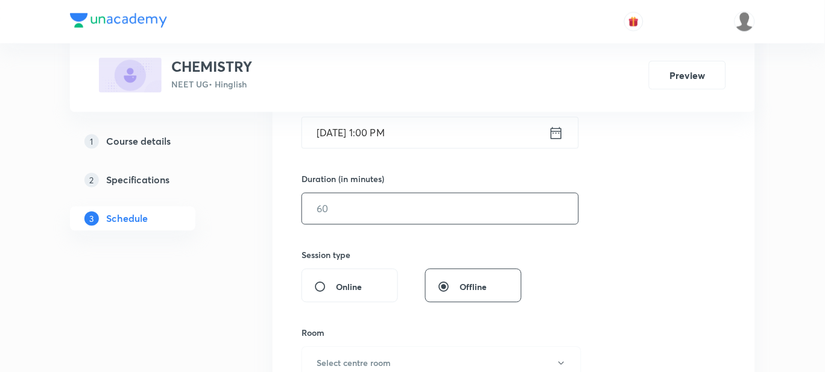
click at [452, 219] on input "text" at bounding box center [440, 209] width 276 height 31
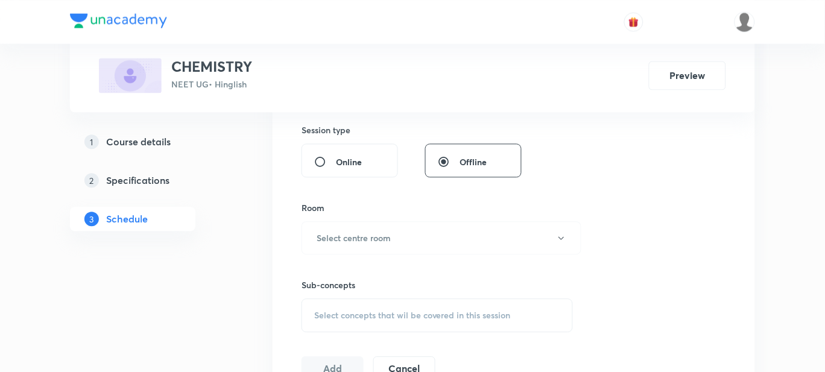
scroll to position [447, 0]
type input "55"
click at [435, 232] on button "Select centre room" at bounding box center [441, 236] width 280 height 33
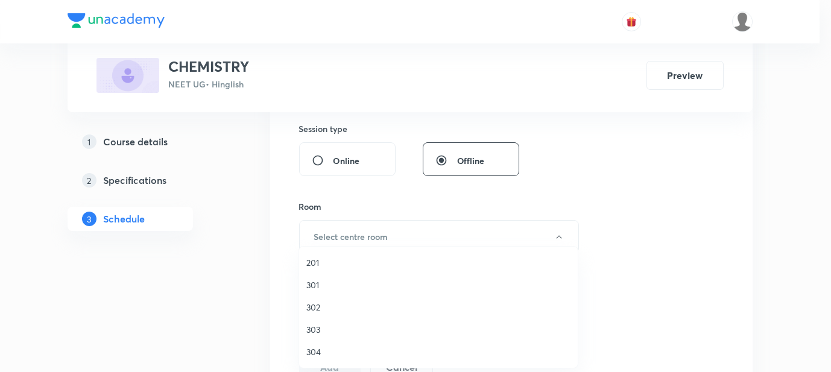
click at [376, 288] on span "301" at bounding box center [438, 285] width 264 height 13
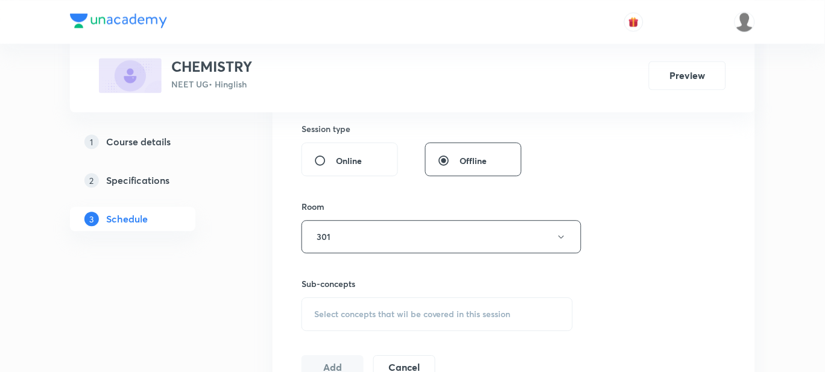
click at [374, 309] on span "Select concepts that wil be covered in this session" at bounding box center [412, 314] width 197 height 10
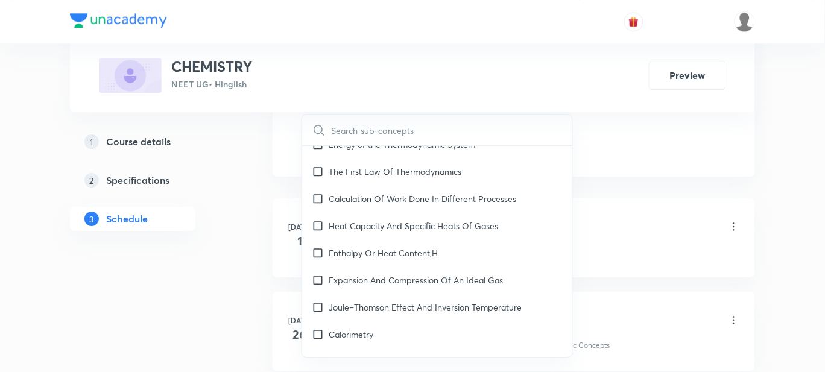
scroll to position [3623, 0]
click at [335, 321] on div "Calorimetry" at bounding box center [437, 334] width 270 height 27
checkbox input "true"
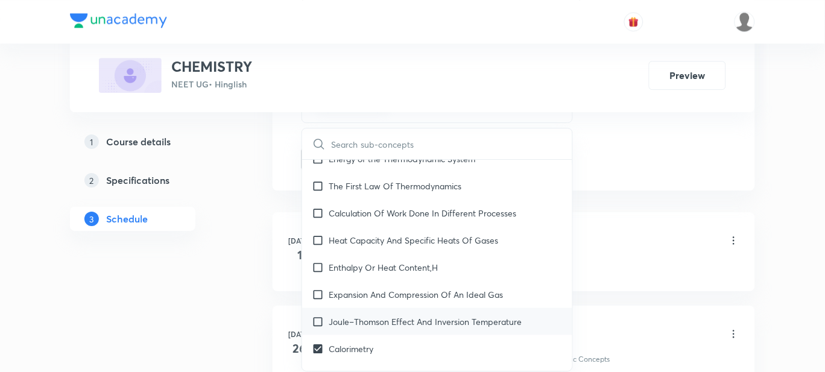
click at [352, 308] on div "Joule–Thomson Effect And Inversion Temperature" at bounding box center [437, 321] width 270 height 27
checkbox input "true"
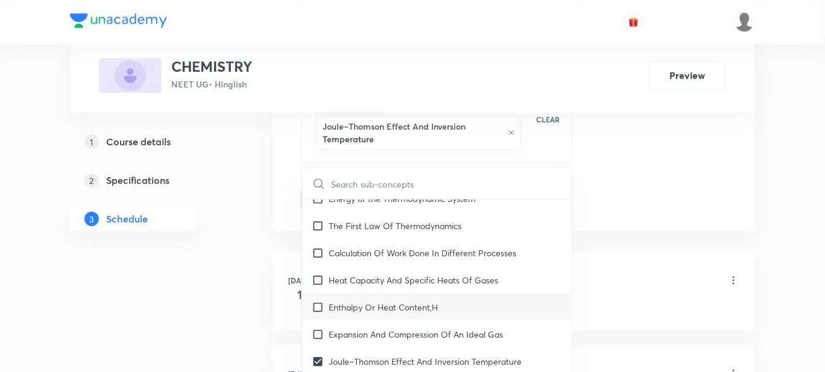
click at [353, 301] on p "Enthalpy Or Heat Content,H" at bounding box center [383, 307] width 109 height 13
checkbox input "true"
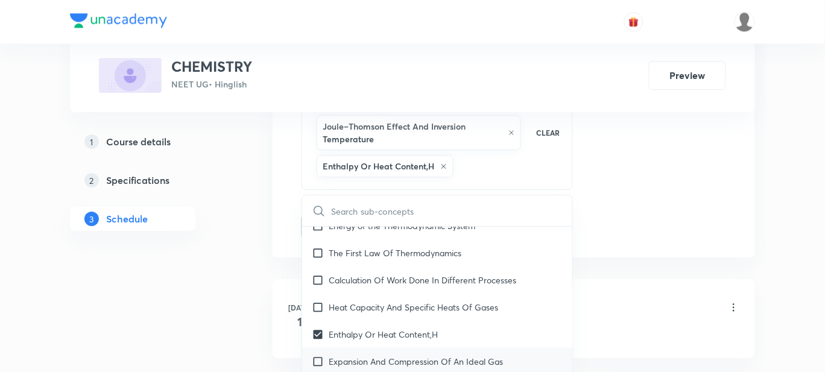
click at [348, 355] on p "Expansion And Compression Of An Ideal Gas" at bounding box center [416, 361] width 174 height 13
checkbox input "true"
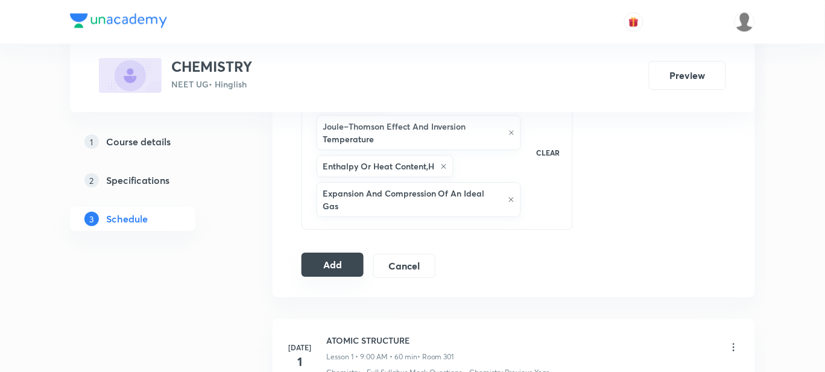
click at [348, 257] on button "Add" at bounding box center [332, 265] width 62 height 24
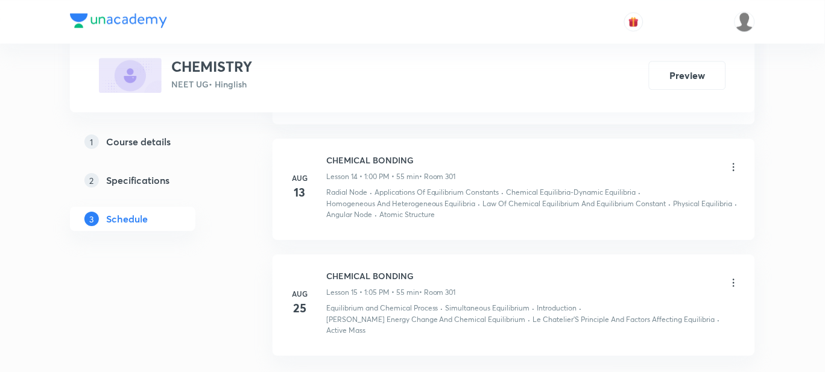
scroll to position [1588, 0]
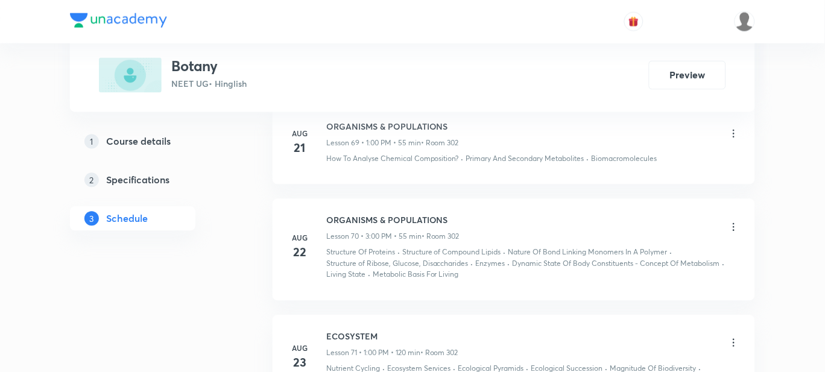
scroll to position [7554, 0]
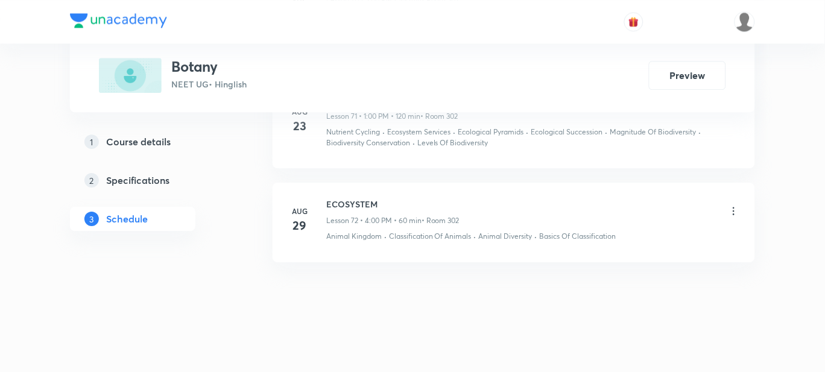
click at [348, 202] on h6 "ECOSYSTEM" at bounding box center [392, 204] width 133 height 13
copy h6 "ECOSYSTEM"
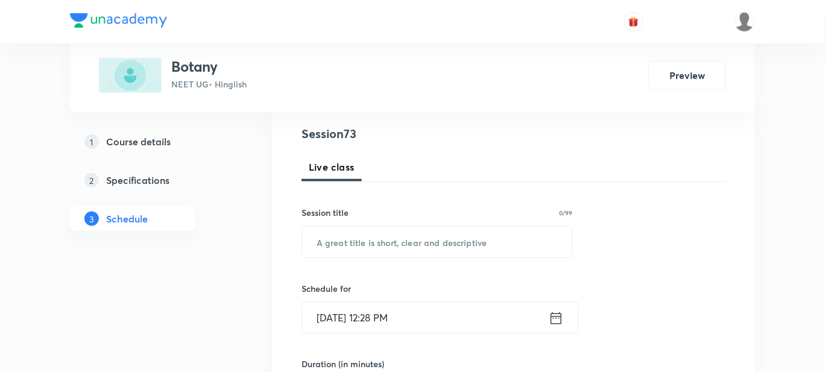
scroll to position [135, 0]
click at [470, 248] on input "text" at bounding box center [437, 242] width 270 height 31
paste input "ECOSYSTEM"
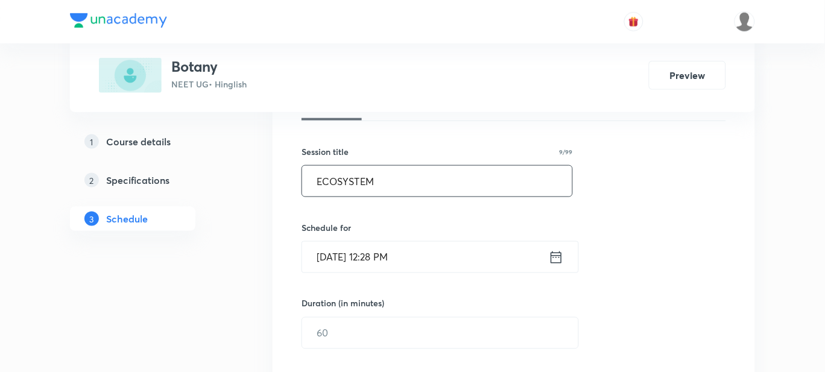
scroll to position [198, 0]
type input "ECOSYSTEM"
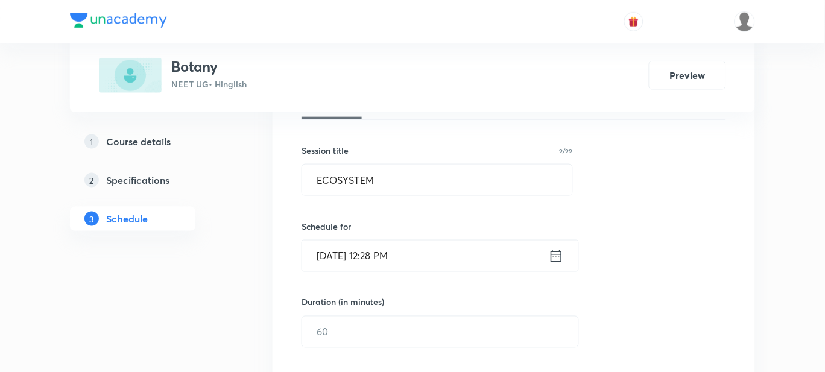
click at [553, 259] on icon at bounding box center [556, 256] width 15 height 17
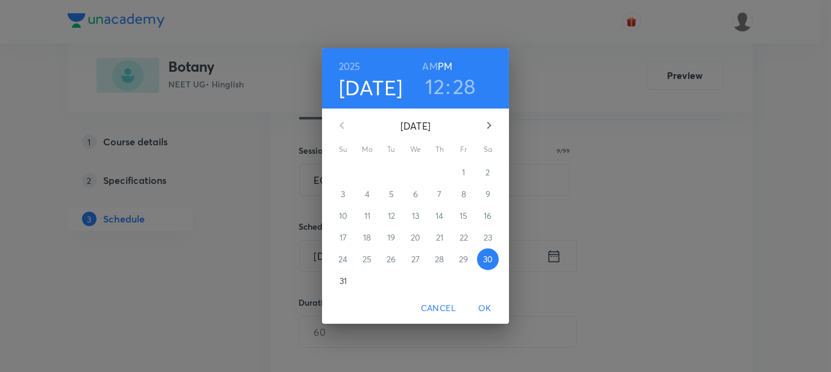
click at [435, 86] on h3 "12" at bounding box center [434, 86] width 19 height 25
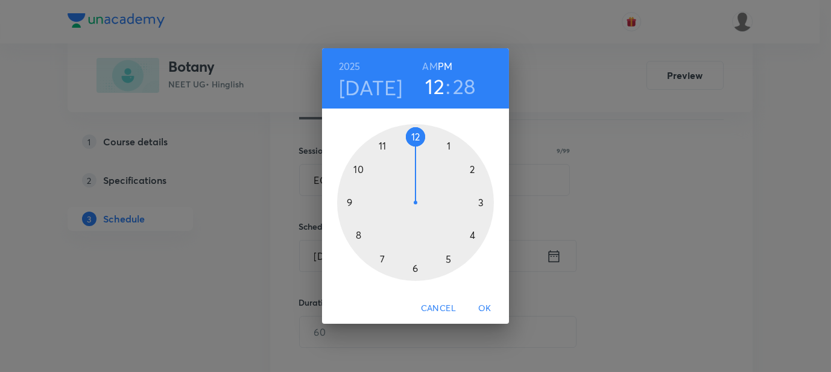
click at [448, 144] on div at bounding box center [415, 202] width 157 height 157
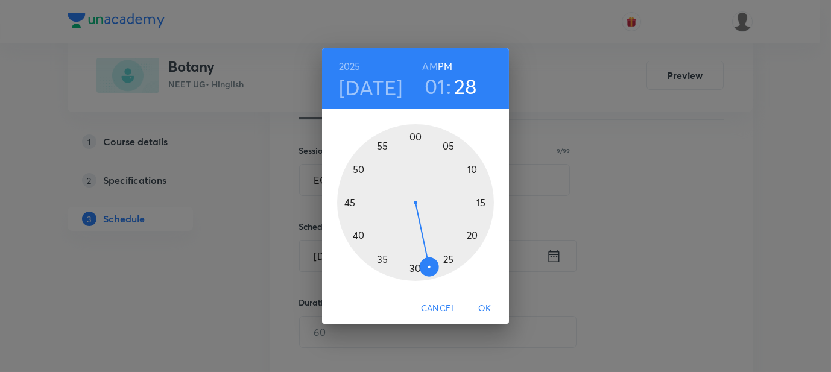
click at [416, 137] on div at bounding box center [415, 202] width 157 height 157
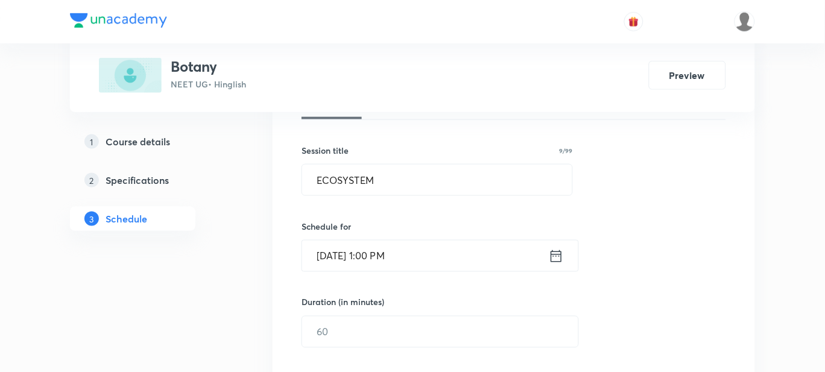
click at [496, 292] on div "Session 73 Live class Session title 9/99 ECOSYSTEM ​ Schedule for Aug 30, 2025,…" at bounding box center [513, 346] width 424 height 566
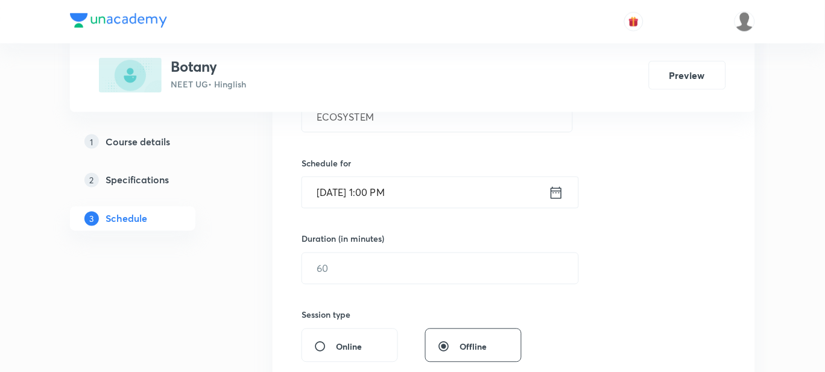
scroll to position [260, 0]
click at [470, 266] on input "text" at bounding box center [440, 269] width 276 height 31
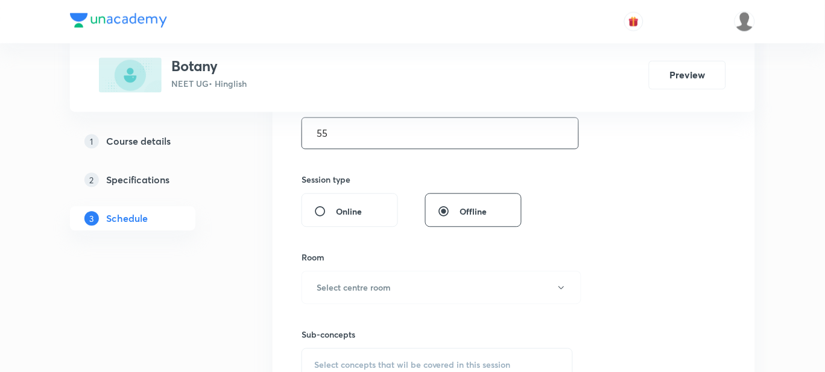
scroll to position [396, 0]
type input "55"
click at [438, 301] on button "Select centre room" at bounding box center [441, 288] width 280 height 33
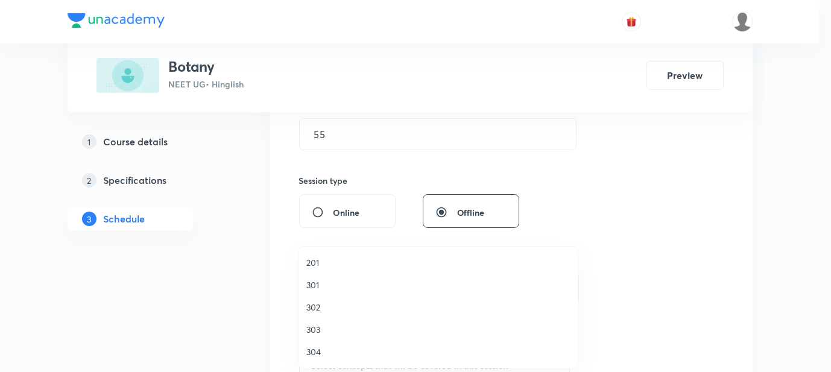
click at [317, 311] on span "302" at bounding box center [438, 307] width 264 height 13
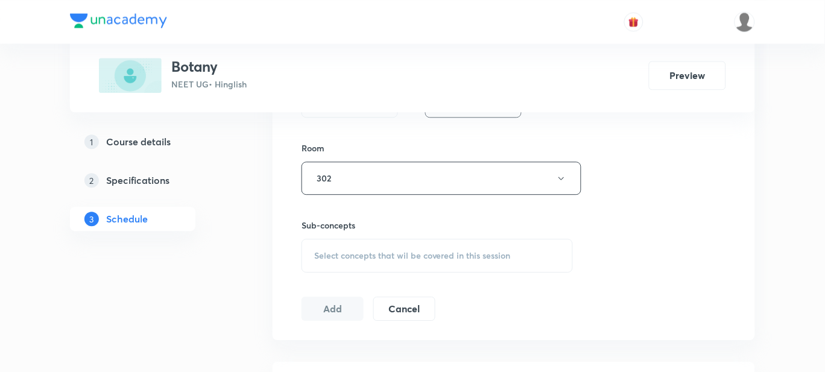
scroll to position [523, 0]
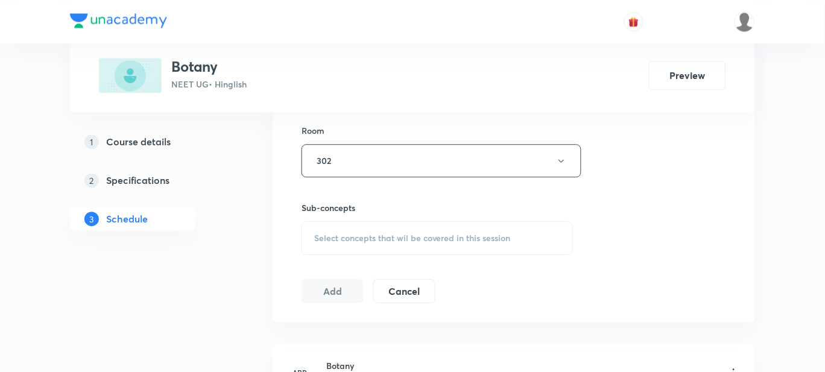
click at [377, 233] on span "Select concepts that wil be covered in this session" at bounding box center [412, 238] width 197 height 10
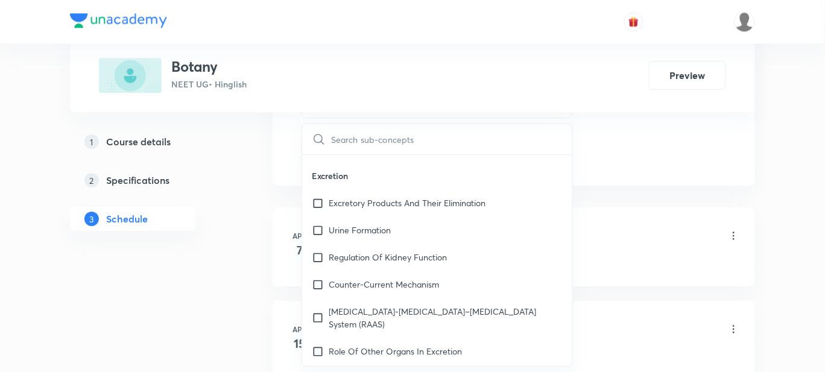
scroll to position [5827, 0]
click at [356, 250] on p "Regulation Of Kidney Function" at bounding box center [388, 256] width 118 height 13
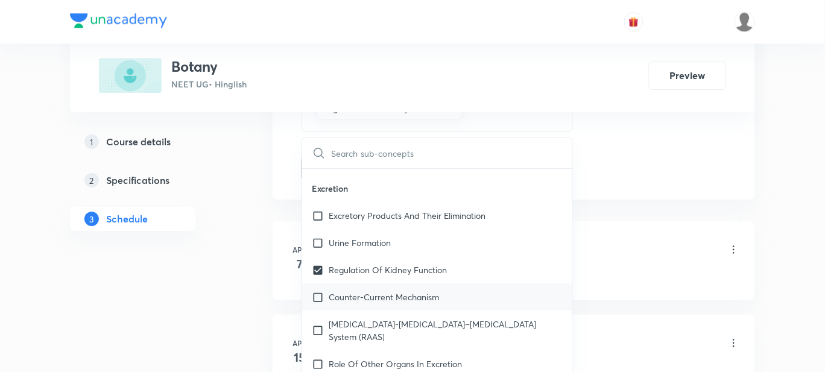
click at [355, 291] on p "Counter-Current Mechanism" at bounding box center [384, 297] width 110 height 13
checkbox input "true"
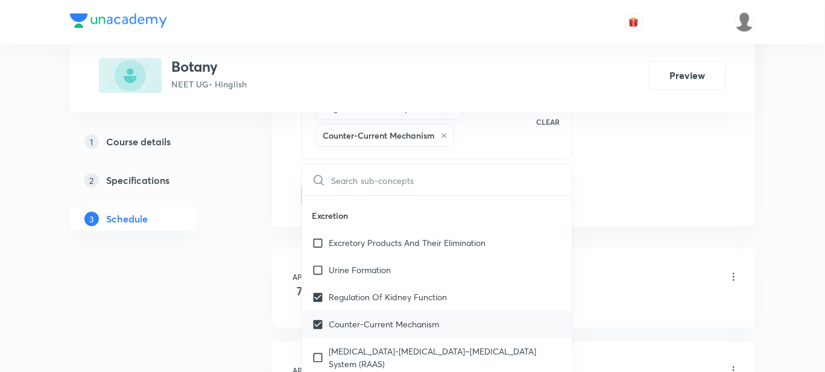
click at [355, 318] on p "Counter-Current Mechanism" at bounding box center [384, 324] width 110 height 13
click at [355, 345] on p "Renin-Angiotensin–Aldosterone System (RAAS)" at bounding box center [446, 357] width 234 height 25
checkbox input "true"
checkbox input "false"
checkbox input "true"
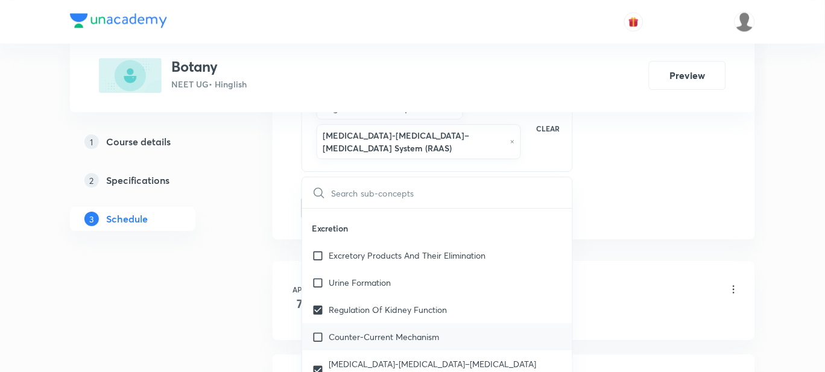
click at [358, 330] on p "Counter-Current Mechanism" at bounding box center [384, 336] width 110 height 13
checkbox input "true"
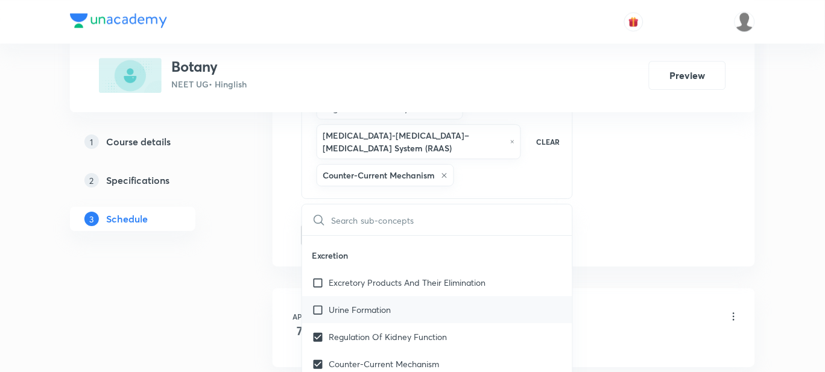
click at [363, 303] on div "Urine Formation" at bounding box center [437, 309] width 270 height 27
checkbox input "true"
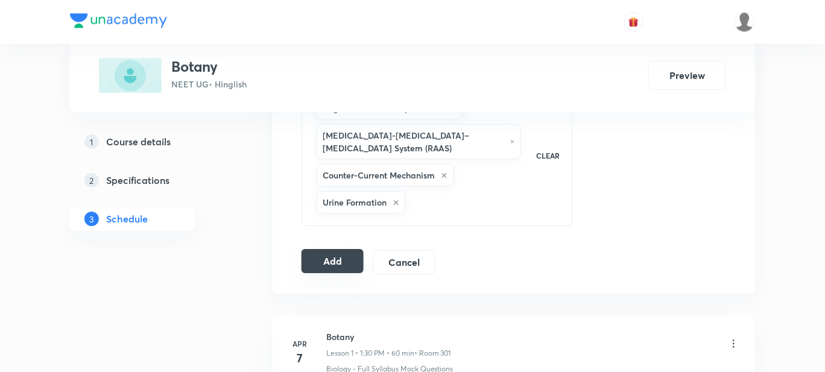
click at [338, 253] on button "Add" at bounding box center [332, 261] width 62 height 24
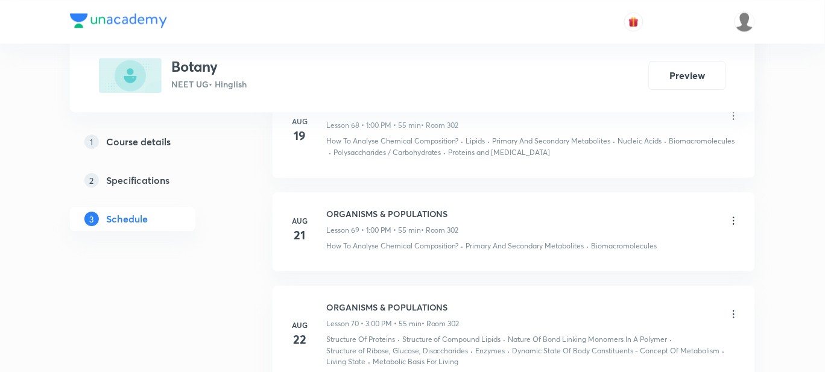
scroll to position [6999, 0]
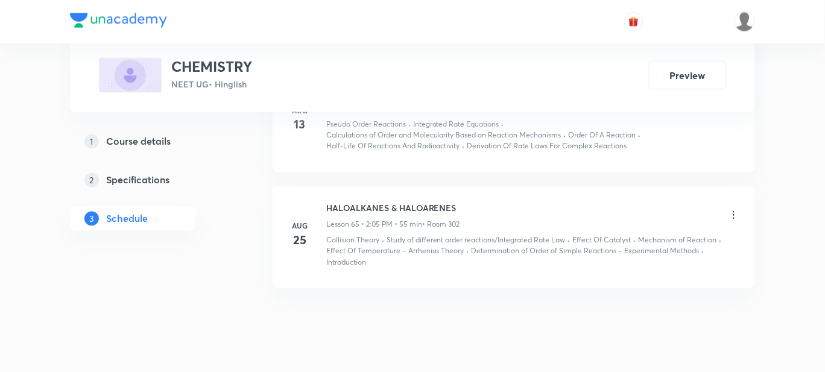
scroll to position [7259, 0]
drag, startPoint x: 461, startPoint y: 213, endPoint x: 419, endPoint y: 213, distance: 41.6
click at [419, 213] on div "HALOALKANES & HALOARENES Lesson 65 • 2:05 PM • 55 min • Room 302" at bounding box center [393, 216] width 134 height 28
drag, startPoint x: 455, startPoint y: 203, endPoint x: 324, endPoint y: 186, distance: 131.9
click at [324, 187] on li "[DATE] HALOALKANES & HALOARENES Lesson 65 • 2:05 PM • 55 min • Room 302 Collisi…" at bounding box center [514, 237] width 482 height 101
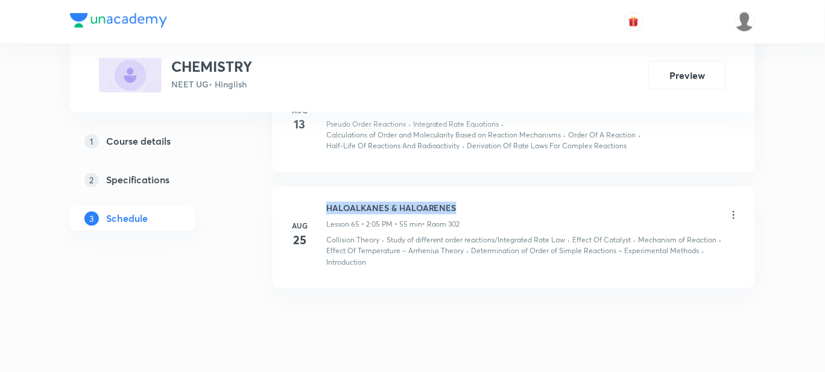
copy h6 "HALOALKANES & HALOARENES"
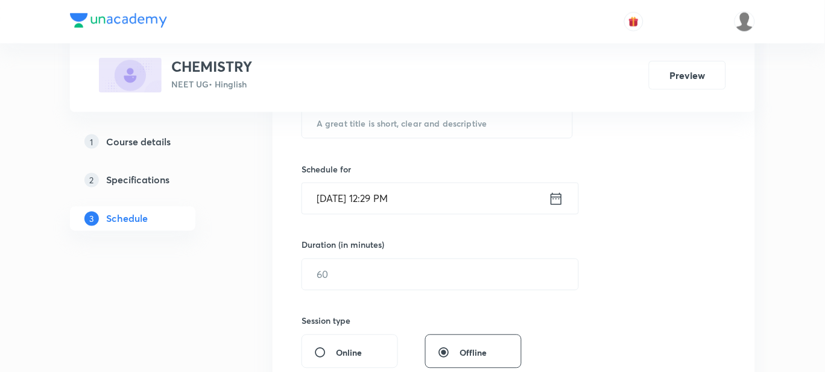
scroll to position [254, 0]
click at [392, 124] on input "text" at bounding box center [437, 124] width 270 height 31
paste input "HALOALKANES & HALOARENES"
type input "HALOALKANES & HALOARENES"
click at [553, 201] on icon at bounding box center [556, 200] width 15 height 17
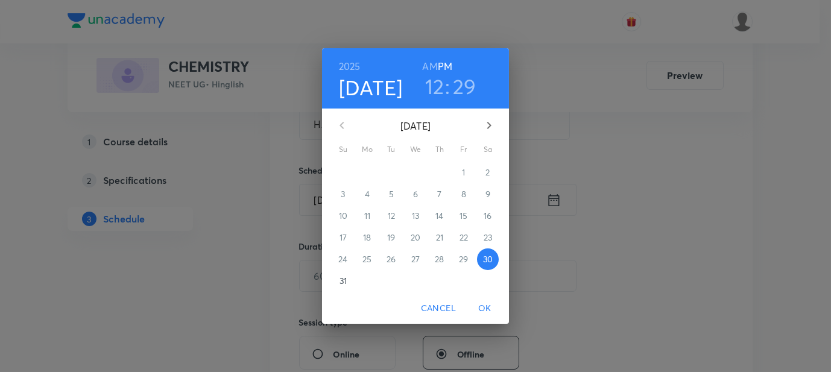
click at [427, 67] on h6 "AM" at bounding box center [429, 66] width 15 height 17
click at [445, 65] on h6 "PM" at bounding box center [445, 66] width 14 height 17
click at [437, 86] on h3 "12" at bounding box center [434, 86] width 19 height 25
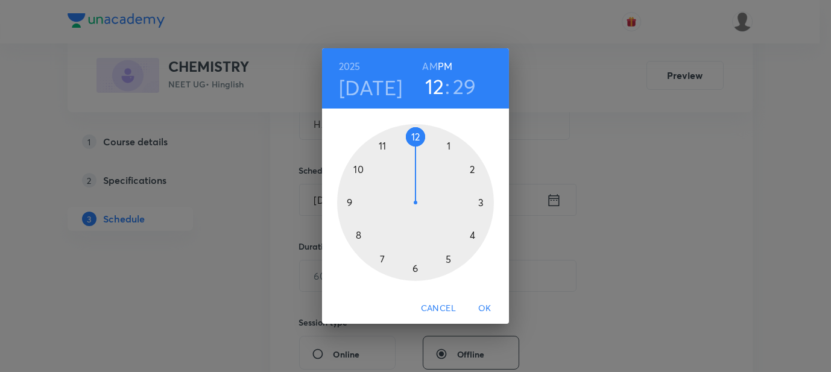
click at [475, 172] on div at bounding box center [415, 202] width 157 height 157
click at [417, 136] on div at bounding box center [415, 202] width 157 height 157
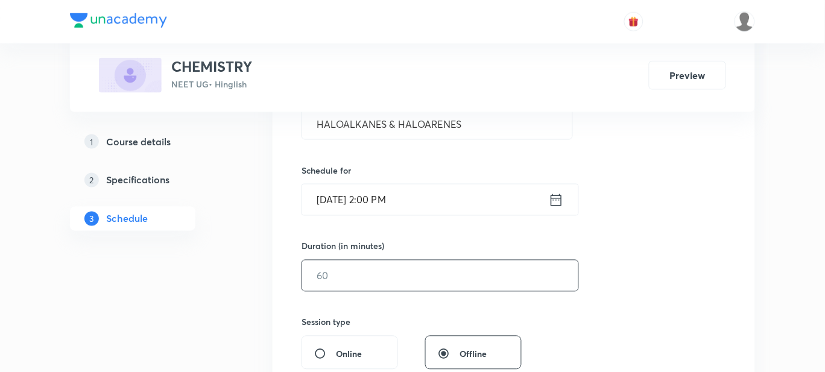
click at [453, 270] on input "text" at bounding box center [440, 275] width 276 height 31
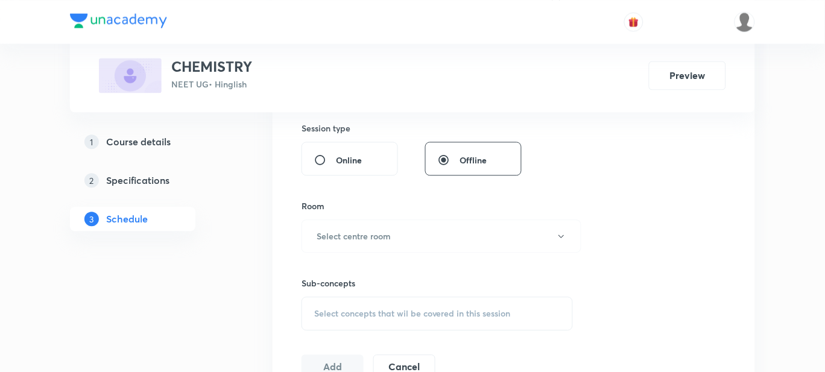
scroll to position [448, 0]
type input "55"
click at [436, 239] on button "Select centre room" at bounding box center [441, 235] width 280 height 33
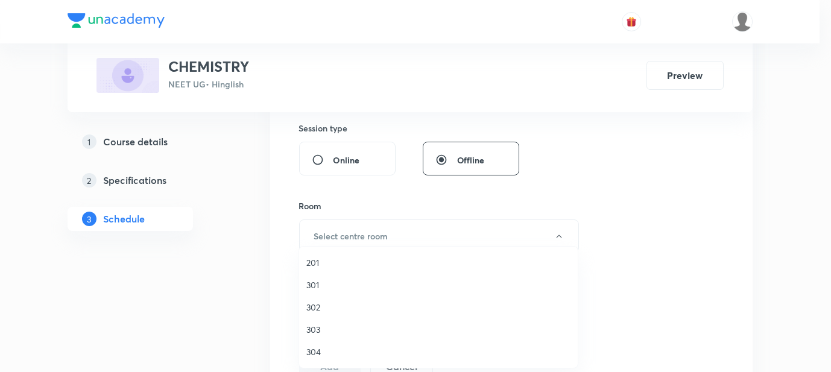
click at [323, 312] on span "302" at bounding box center [438, 307] width 264 height 13
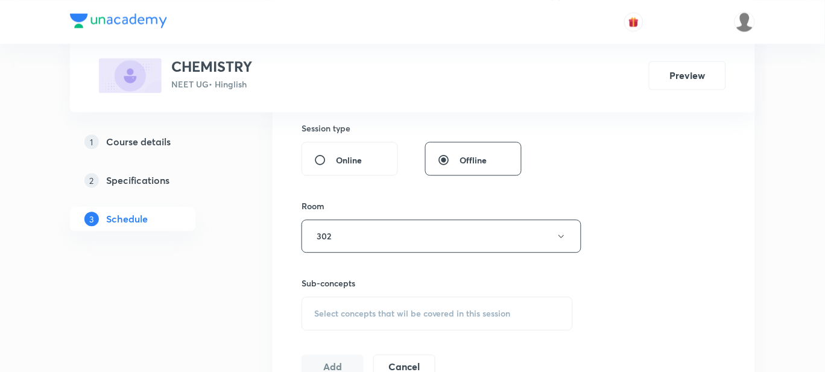
click at [405, 311] on span "Select concepts that wil be covered in this session" at bounding box center [412, 314] width 197 height 10
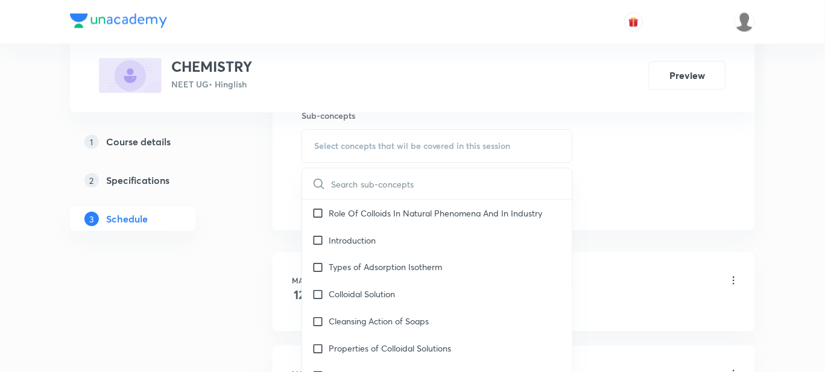
scroll to position [10794, 0]
click at [379, 367] on p "Electrical Double Layer" at bounding box center [373, 373] width 89 height 13
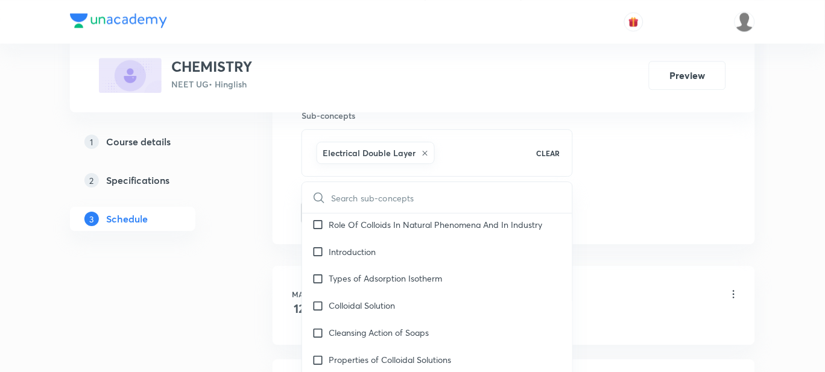
checkbox input "true"
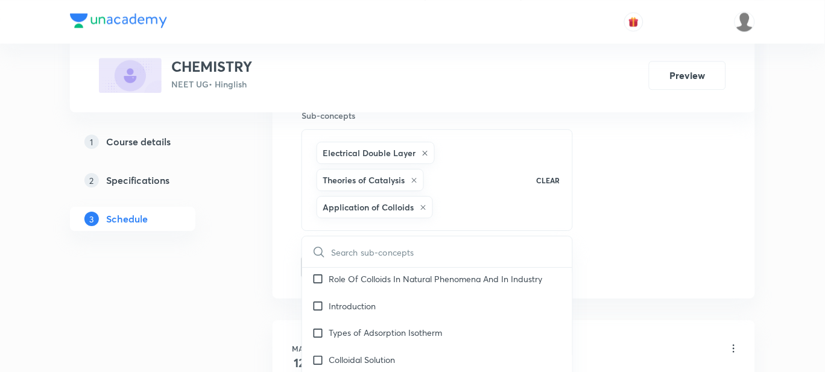
checkbox input "true"
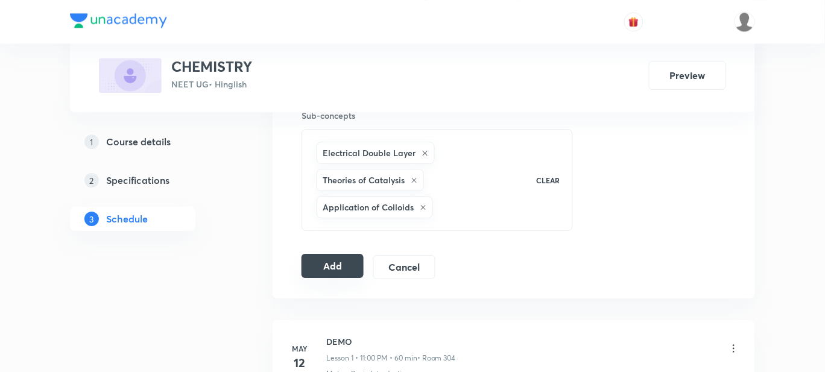
click at [347, 263] on button "Add" at bounding box center [332, 266] width 62 height 24
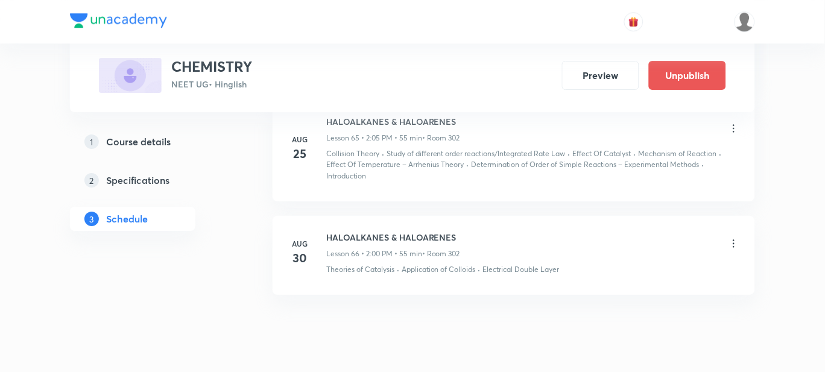
scroll to position [6825, 0]
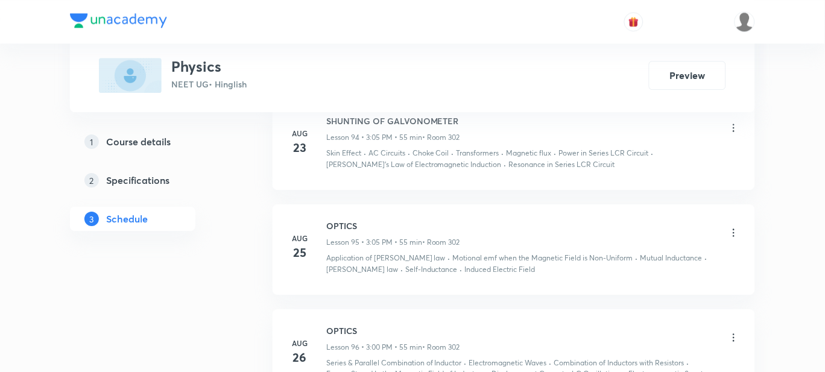
scroll to position [10435, 0]
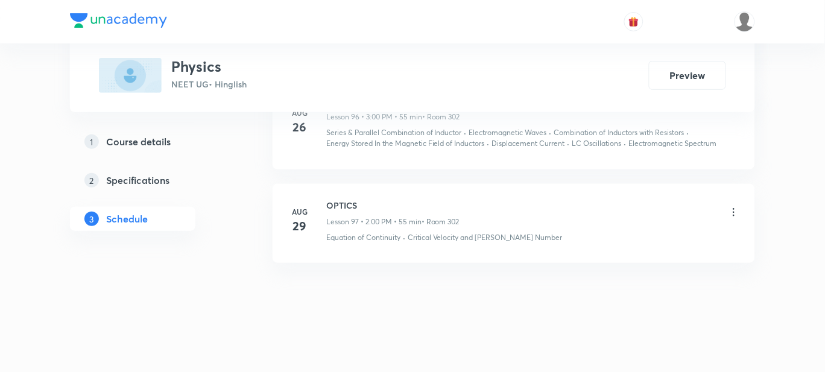
click at [341, 201] on h6 "OPTICS" at bounding box center [392, 205] width 133 height 13
copy h6 "OPTICS"
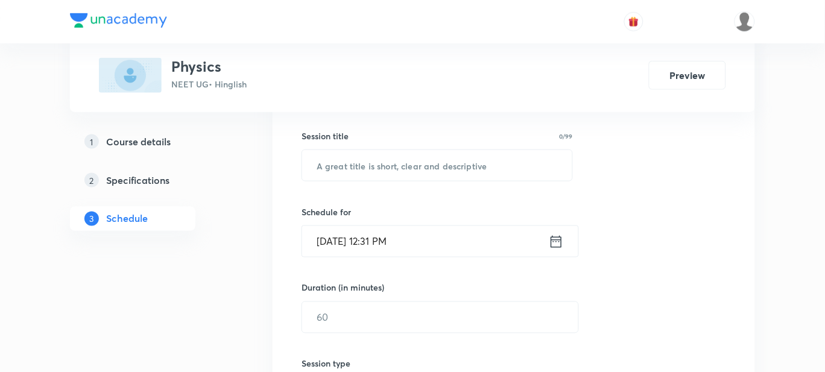
scroll to position [211, 0]
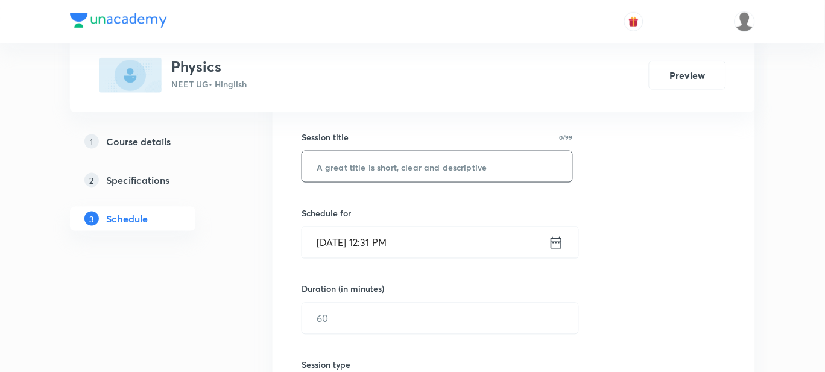
click at [385, 163] on input "text" at bounding box center [437, 166] width 270 height 31
paste input "OPTICS"
type input "OPTICS"
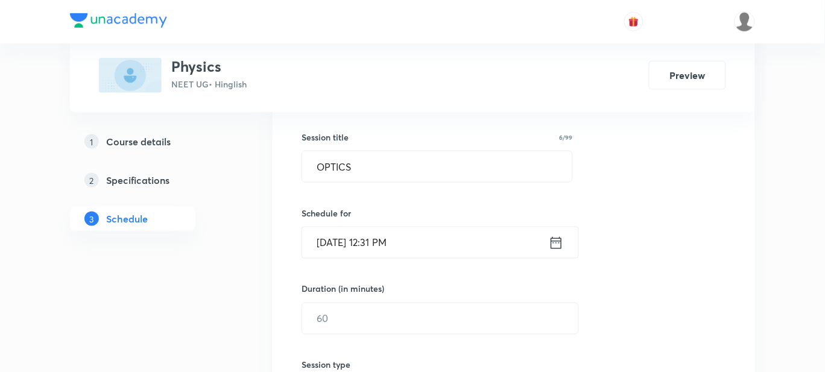
click at [438, 244] on input "[DATE] 12:31 PM" at bounding box center [425, 242] width 247 height 31
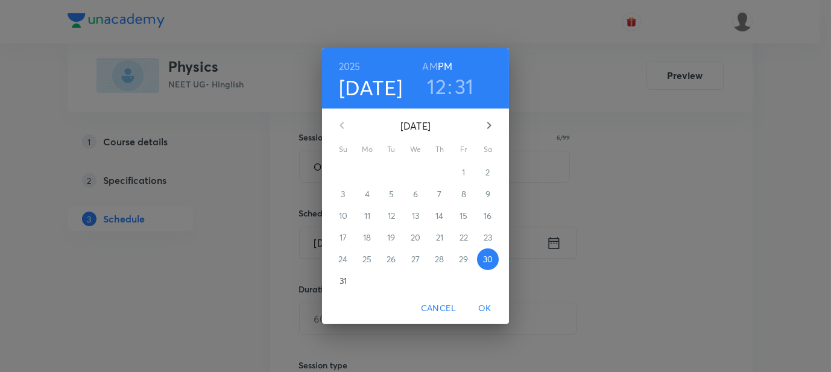
click at [441, 89] on h3 "12" at bounding box center [436, 86] width 19 height 25
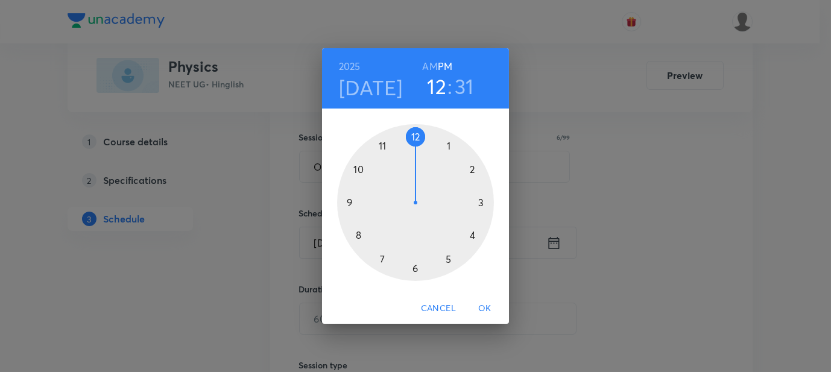
click at [484, 204] on div at bounding box center [415, 202] width 157 height 157
click at [414, 137] on div at bounding box center [415, 202] width 157 height 157
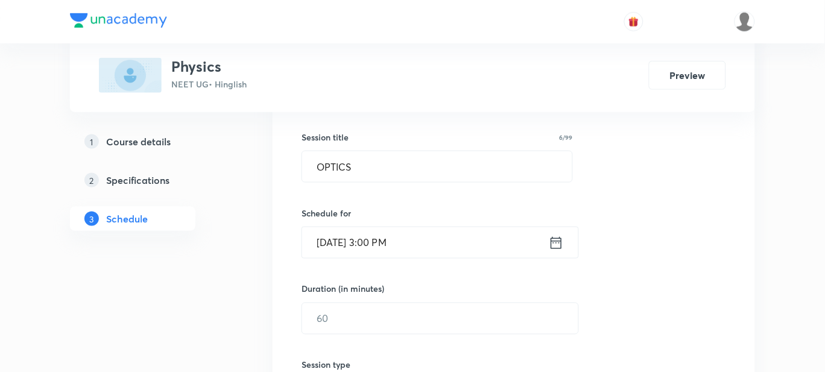
scroll to position [248, 0]
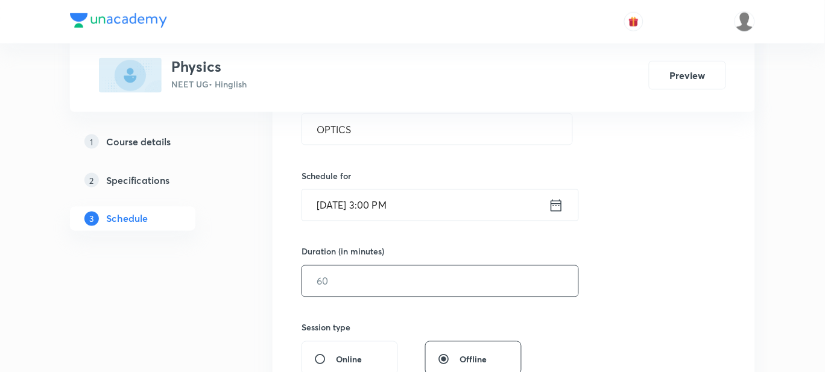
click at [459, 278] on input "text" at bounding box center [440, 281] width 276 height 31
type input "55"
drag, startPoint x: 446, startPoint y: 330, endPoint x: 458, endPoint y: 285, distance: 46.2
click at [458, 285] on div "Session 98 Live class Session title 6/99 OPTICS ​ Schedule for [DATE] 3:00 PM ​…" at bounding box center [513, 295] width 424 height 566
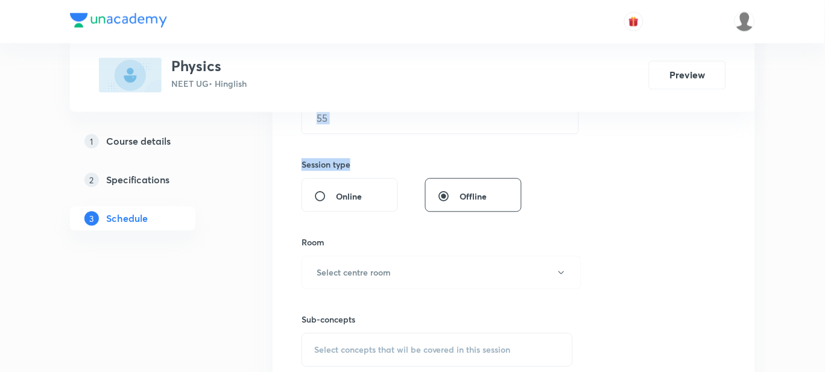
scroll to position [432, 0]
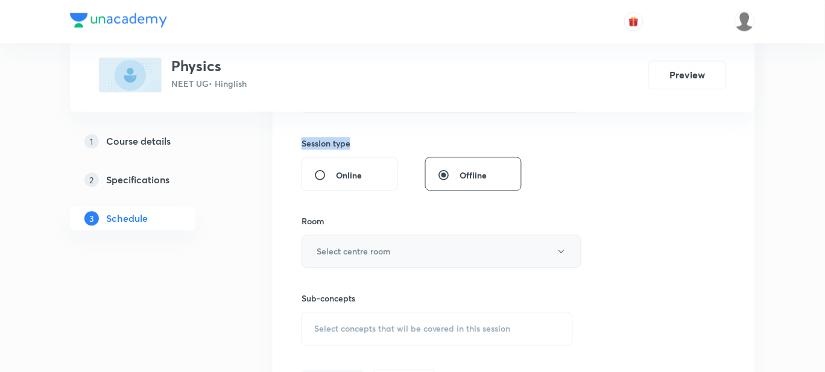
click at [462, 254] on button "Select centre room" at bounding box center [441, 251] width 280 height 33
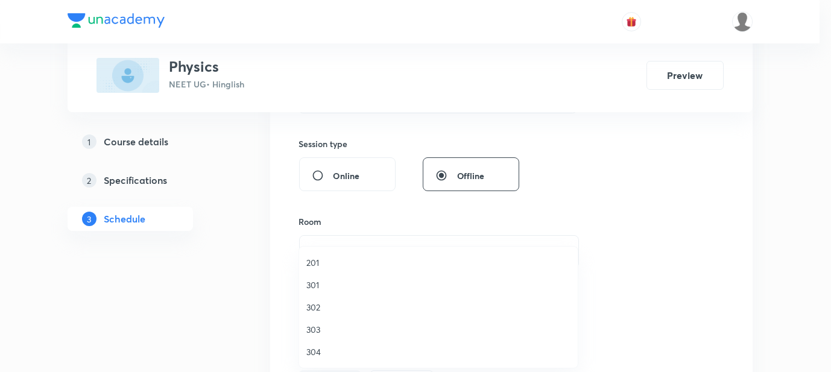
click at [345, 306] on span "302" at bounding box center [438, 307] width 264 height 13
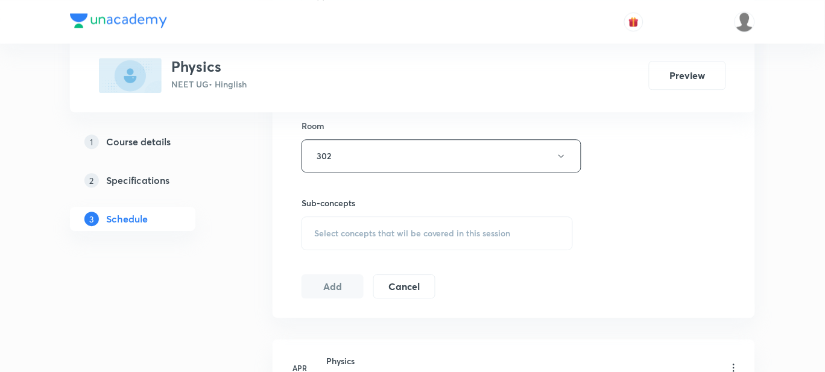
scroll to position [530, 0]
click at [490, 242] on div "Select concepts that wil be covered in this session" at bounding box center [436, 232] width 271 height 34
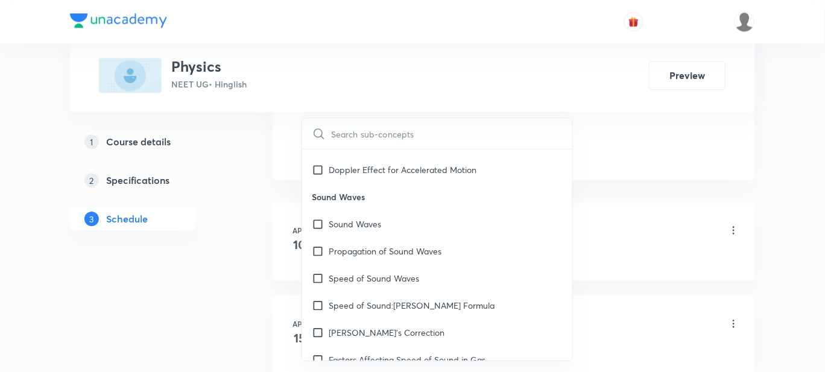
scroll to position [15626, 0]
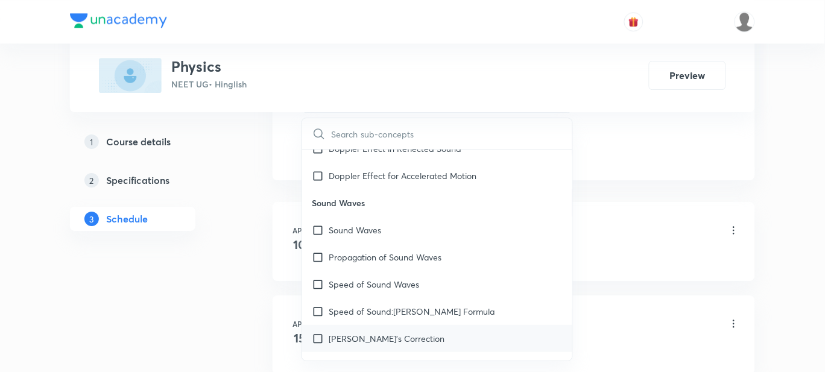
click at [334, 325] on div "[PERSON_NAME]'s Correction" at bounding box center [437, 338] width 270 height 27
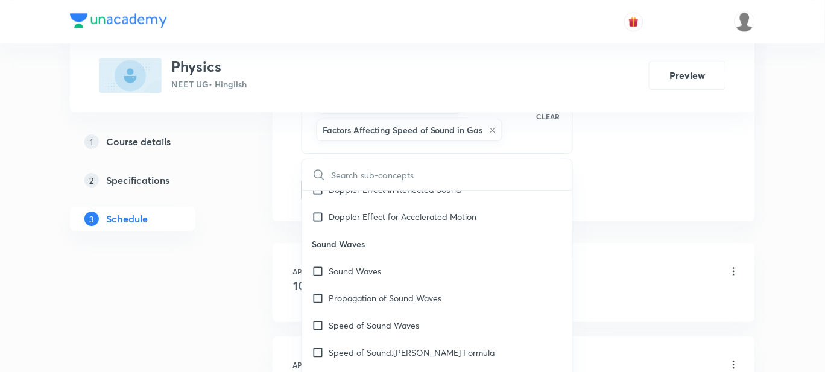
checkbox input "true"
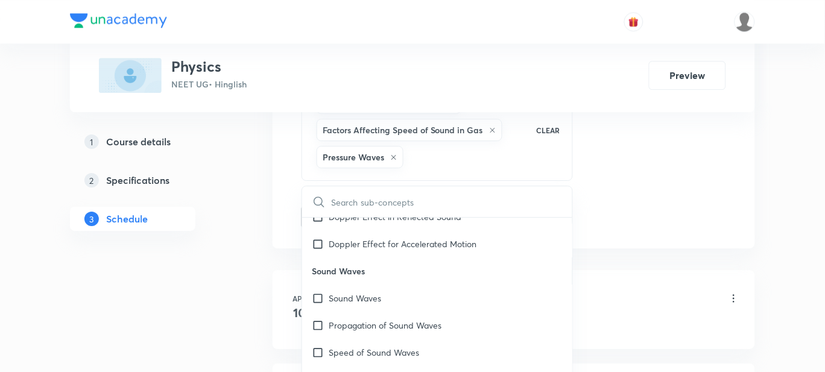
checkbox input "true"
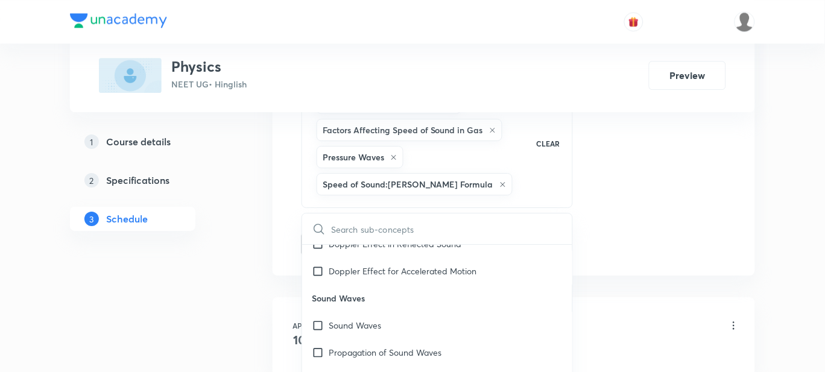
checkbox input "true"
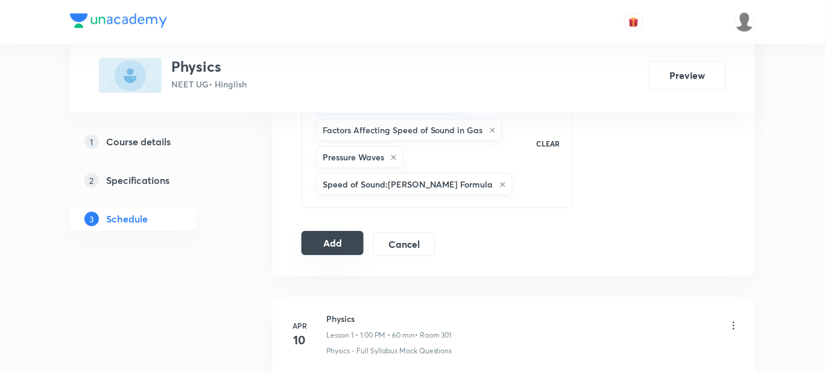
click at [335, 240] on button "Add" at bounding box center [332, 243] width 62 height 24
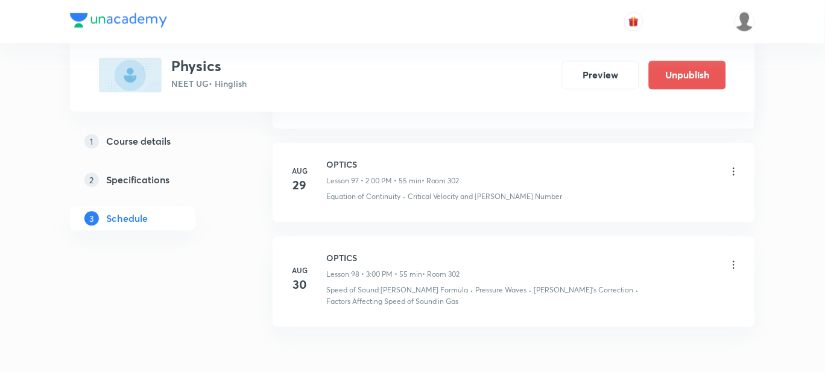
scroll to position [9922, 0]
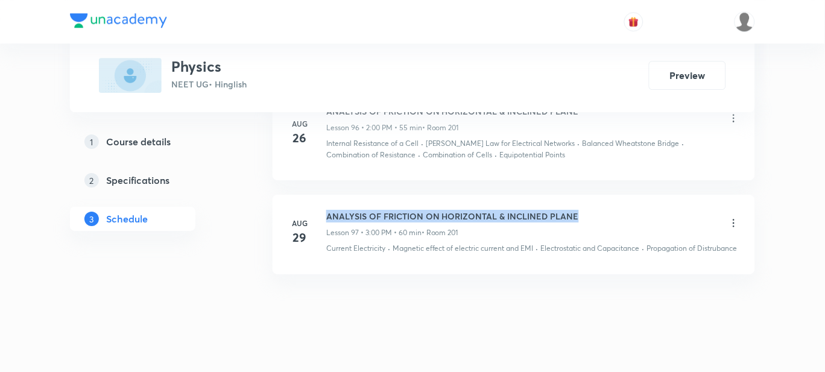
drag, startPoint x: 576, startPoint y: 191, endPoint x: 326, endPoint y: 190, distance: 249.6
click at [326, 210] on div "ANALYSIS OF FRICTION ON HORIZONTAL & INCLINED PLANE Lesson 97 • 3:00 PM • 60 mi…" at bounding box center [533, 224] width 414 height 28
copy h6 "ANALYSIS OF FRICTION ON HORIZONTAL & INCLINED PLANE"
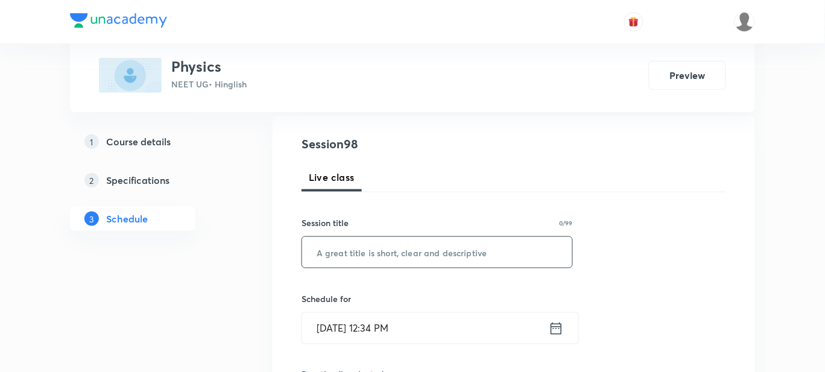
scroll to position [125, 0]
click at [360, 258] on input "text" at bounding box center [437, 253] width 270 height 31
paste input "ANALYSIS OF FRICTION ON HORIZONTAL & INCLINED PLANE"
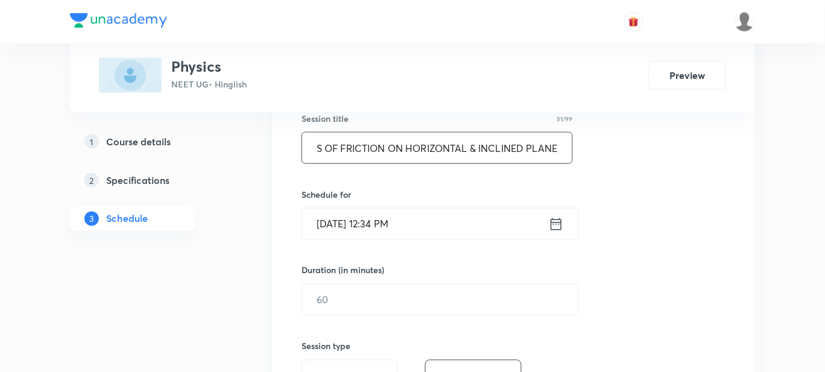
scroll to position [230, 0]
type input "ANALYSIS OF FRICTION ON HORIZONTAL & INCLINED PLANE"
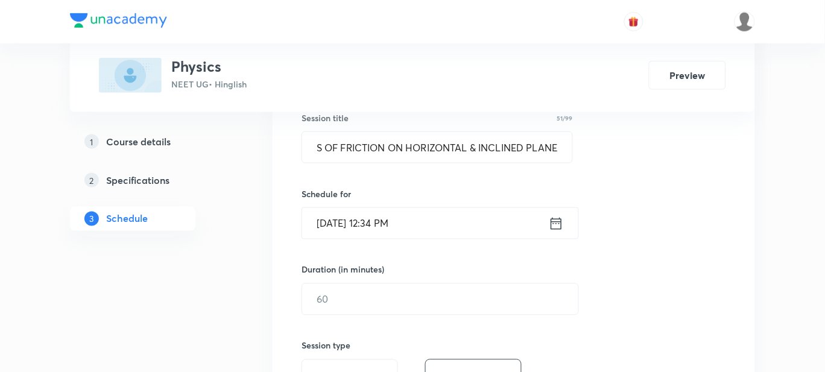
scroll to position [0, 0]
click at [423, 225] on input "[DATE] 12:34 PM" at bounding box center [425, 223] width 247 height 31
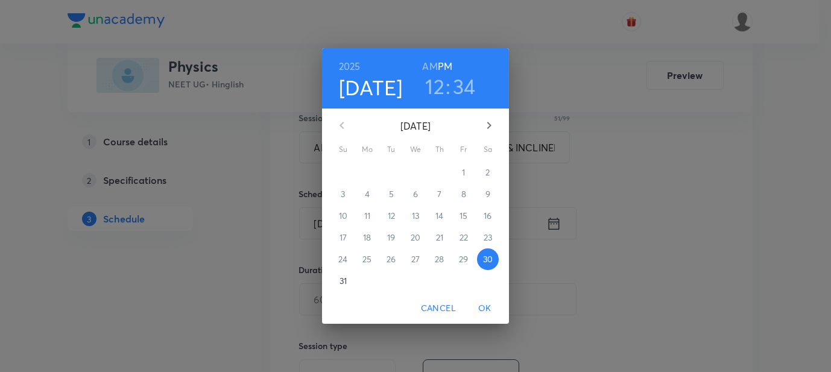
click at [431, 88] on h3 "12" at bounding box center [434, 86] width 19 height 25
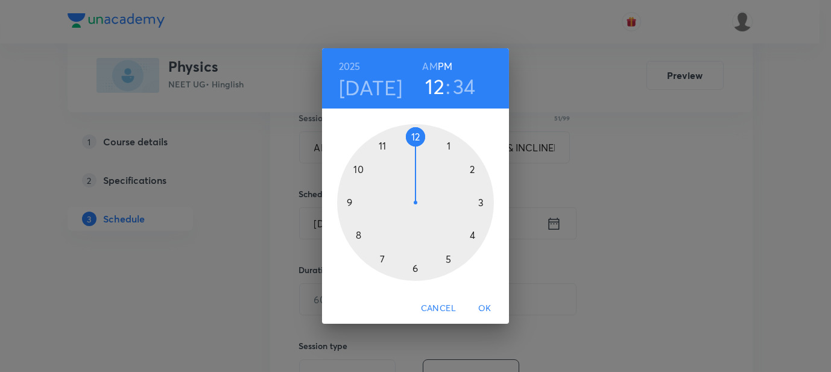
click at [474, 171] on div at bounding box center [415, 202] width 157 height 157
click at [415, 136] on div at bounding box center [415, 202] width 157 height 157
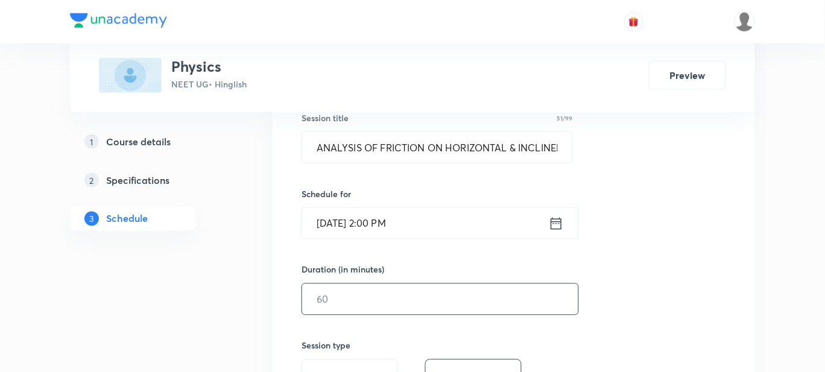
click at [417, 303] on input "text" at bounding box center [440, 299] width 276 height 31
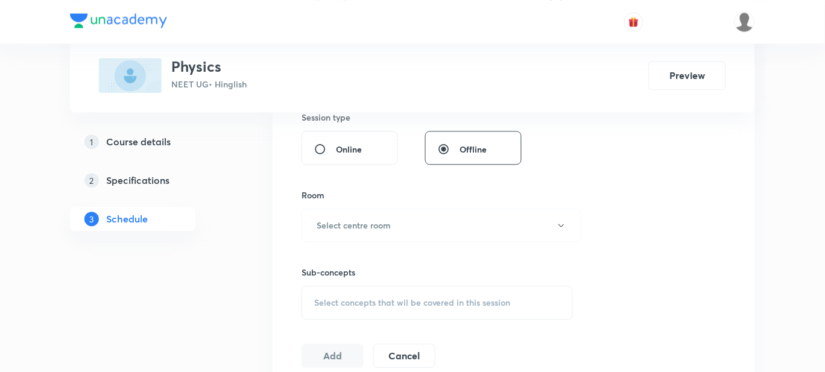
scroll to position [463, 0]
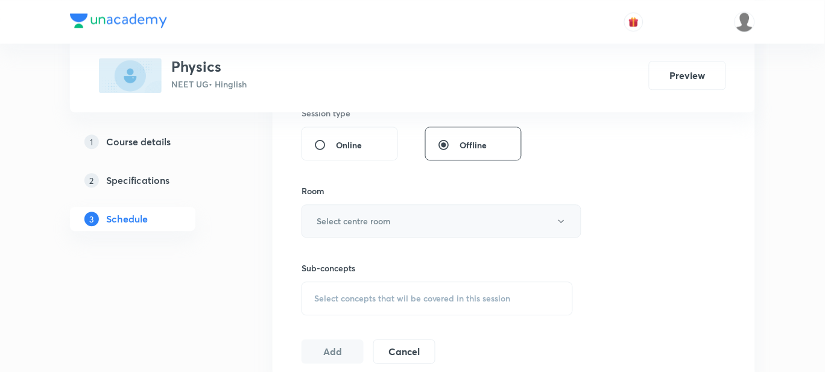
type input "55"
click at [427, 217] on button "Select centre room" at bounding box center [441, 220] width 280 height 33
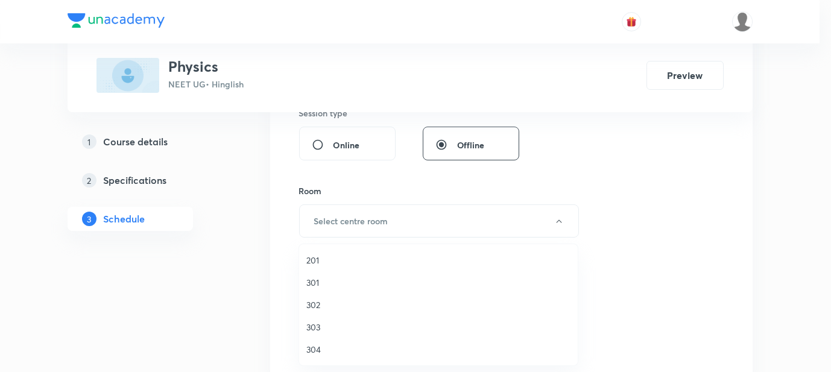
click at [384, 263] on span "201" at bounding box center [438, 260] width 264 height 13
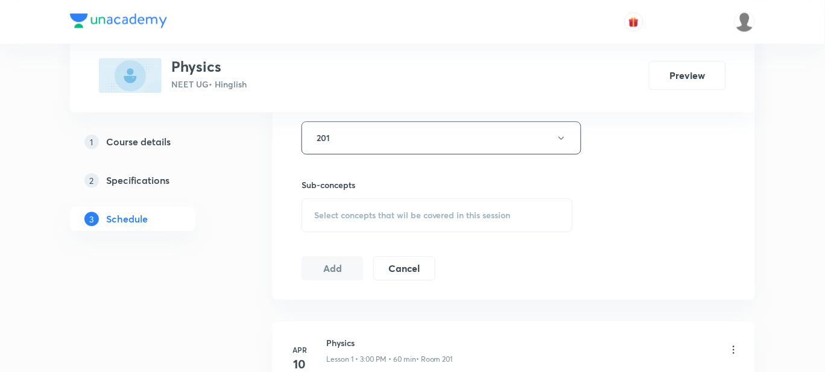
scroll to position [546, 0]
click at [382, 228] on div "Select concepts that wil be covered in this session" at bounding box center [436, 216] width 271 height 34
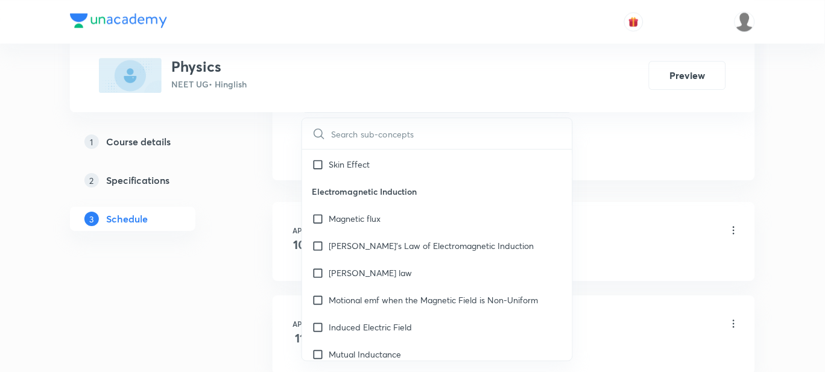
scroll to position [13696, 0]
click at [370, 312] on div "Induced Electric Field" at bounding box center [437, 325] width 270 height 27
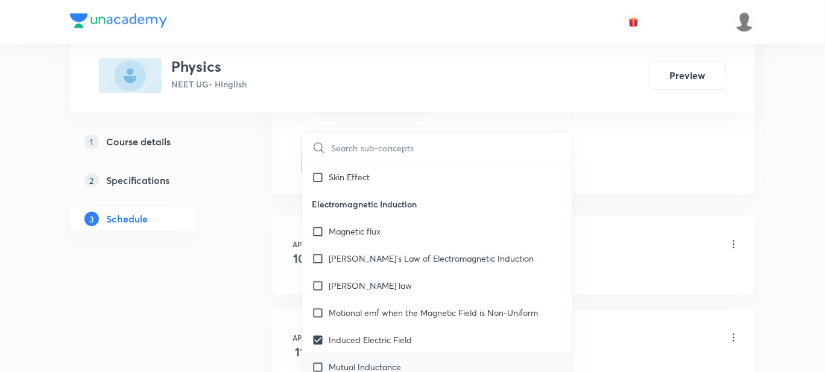
click at [367, 361] on p "Mutual Inductance" at bounding box center [365, 367] width 72 height 13
checkbox input "true"
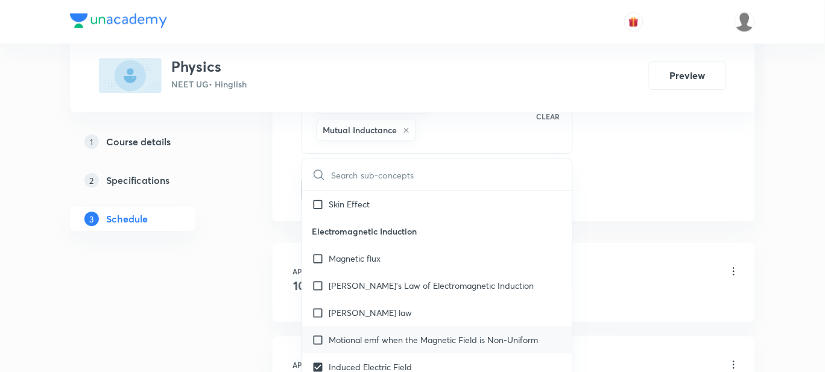
click at [374, 326] on div "Motional emf when the Magnetic Field is Non-Uniform" at bounding box center [437, 339] width 270 height 27
checkbox input "true"
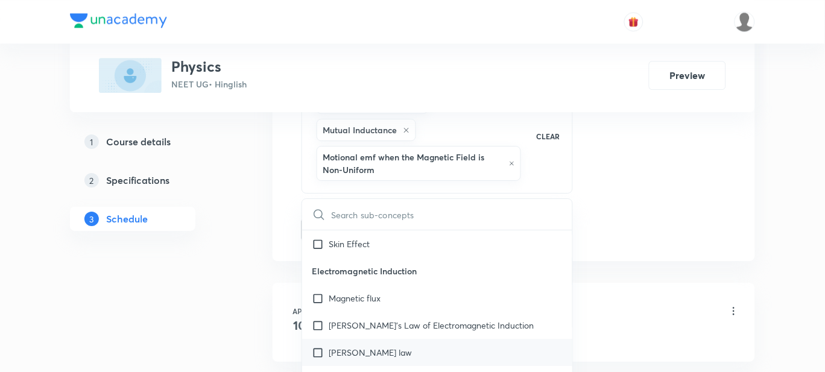
click at [369, 339] on div "[PERSON_NAME] law" at bounding box center [437, 352] width 270 height 27
checkbox input "true"
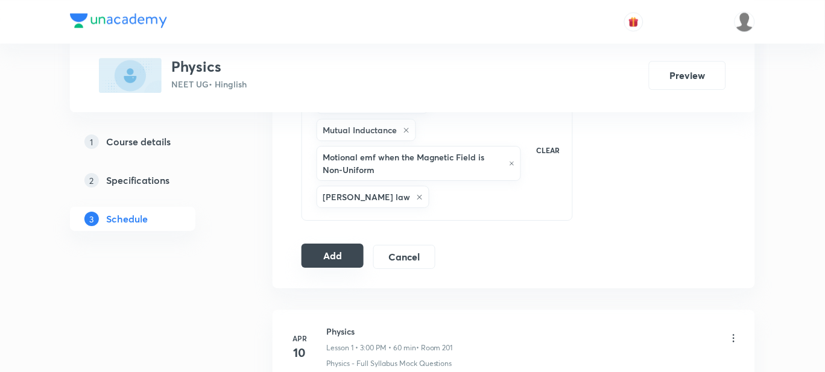
click at [320, 261] on button "Add" at bounding box center [332, 256] width 62 height 24
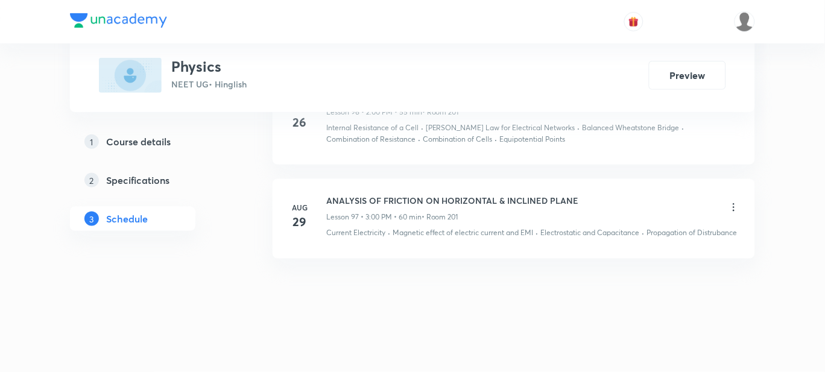
scroll to position [9681, 0]
